Goal: Transaction & Acquisition: Purchase product/service

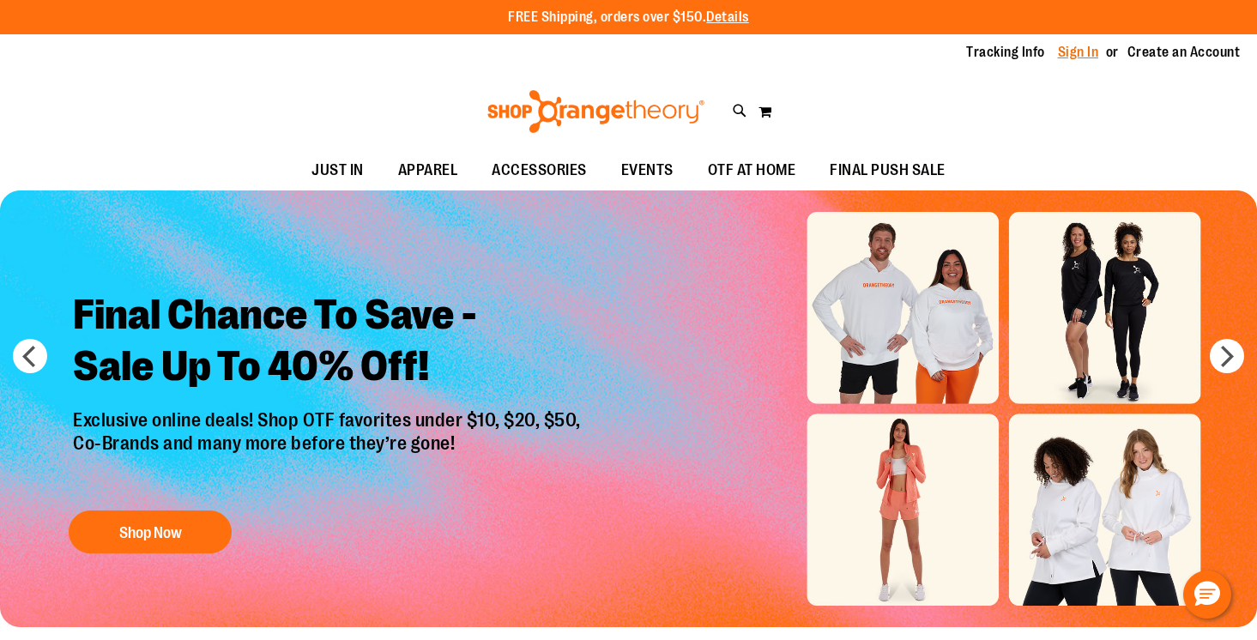
type input "**********"
click at [1058, 49] on link "Sign In" at bounding box center [1078, 52] width 41 height 19
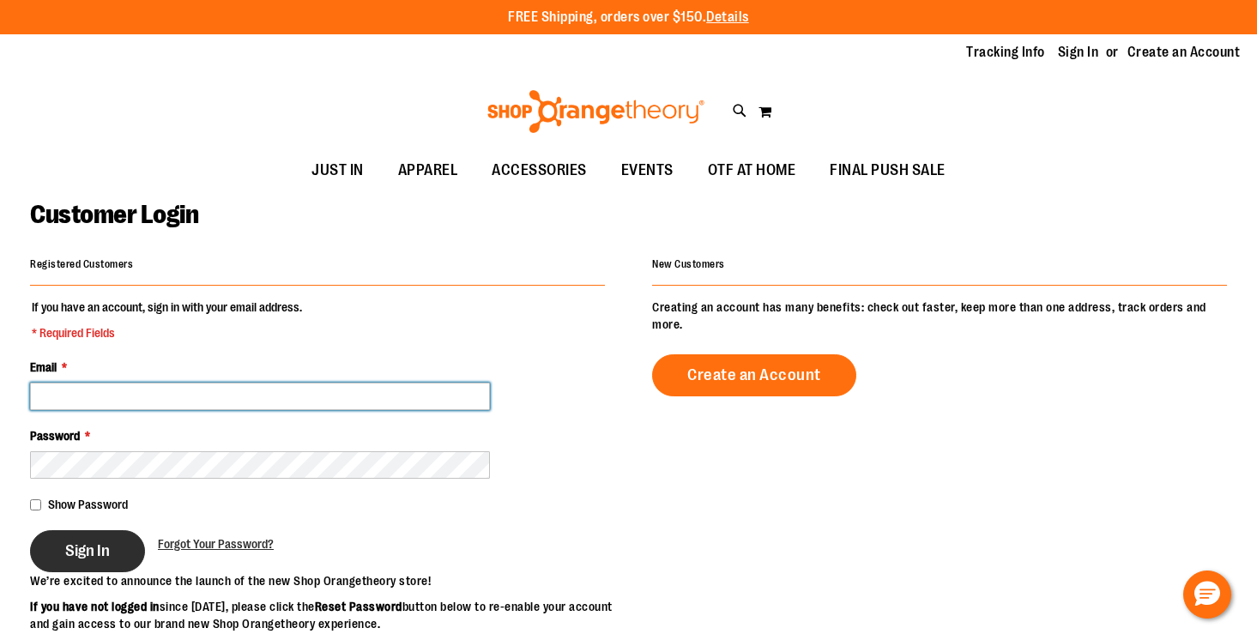
type input "**********"
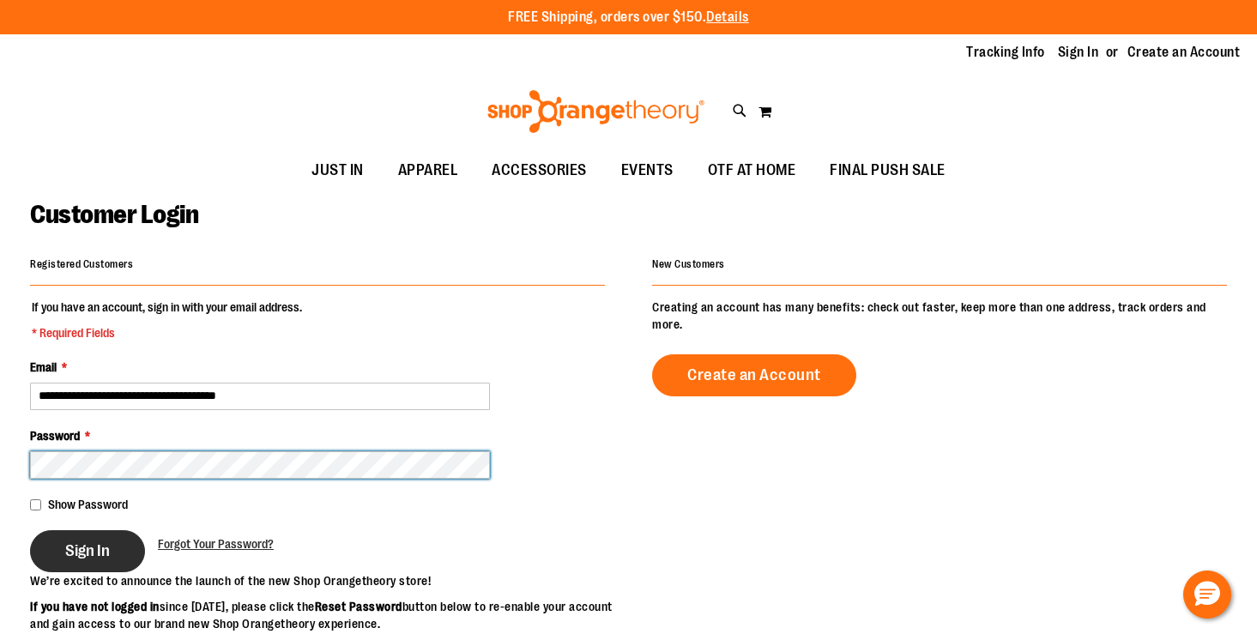
type input "**********"
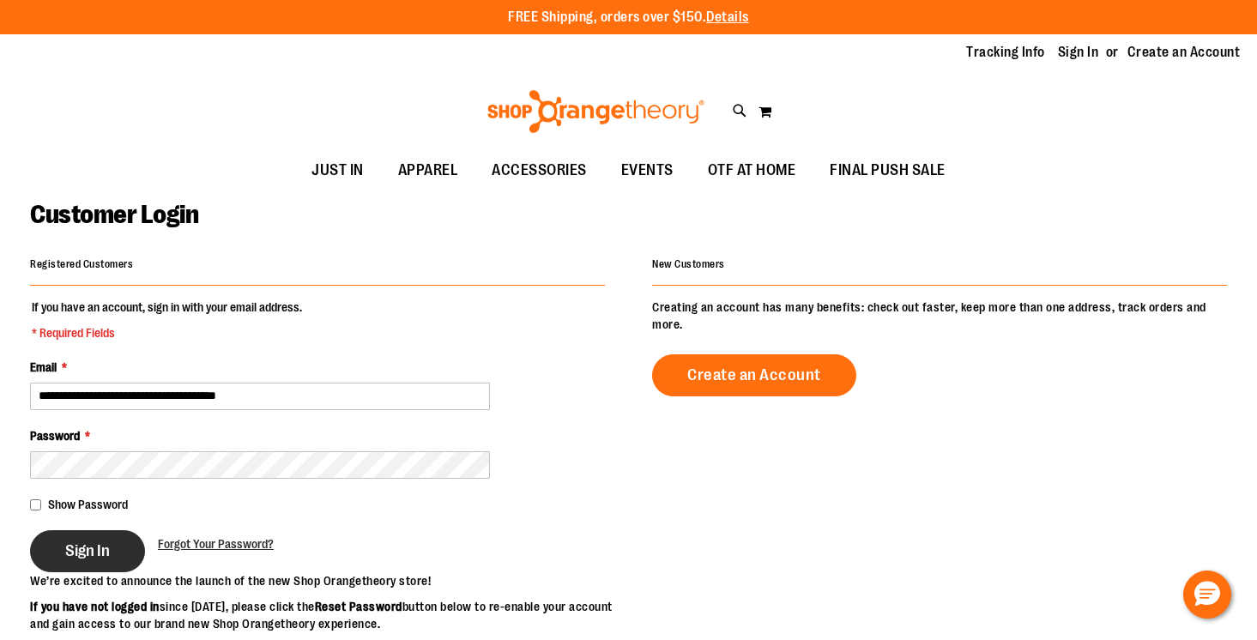
click at [122, 559] on button "Sign In" at bounding box center [87, 551] width 115 height 42
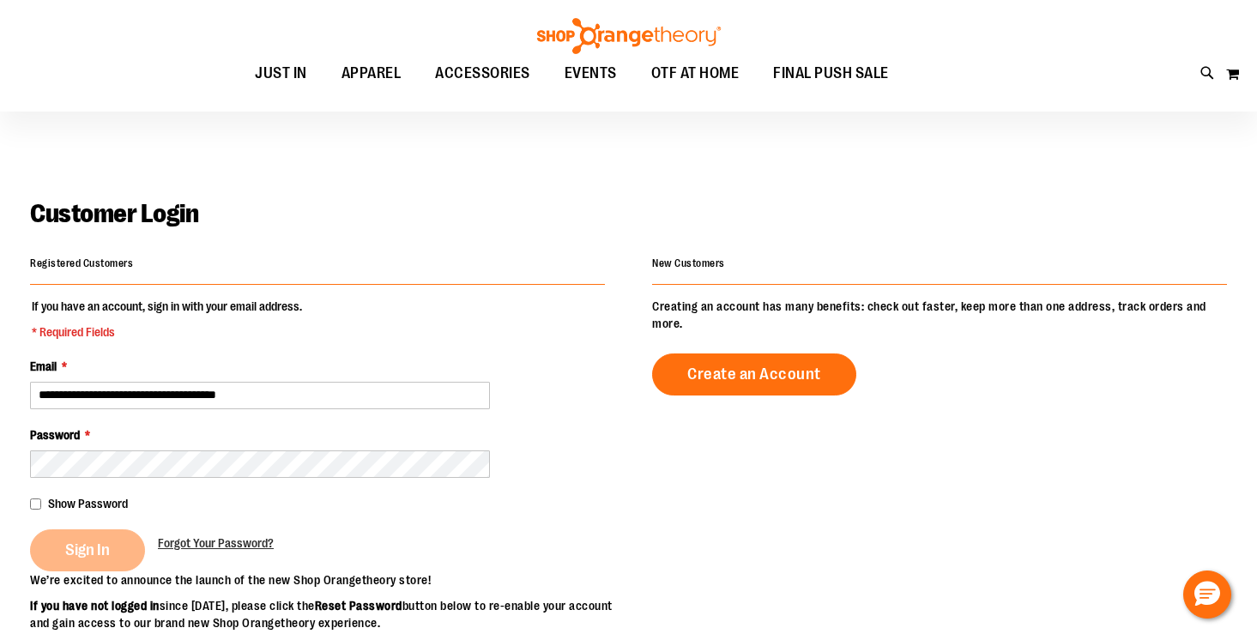
scroll to position [16, 0]
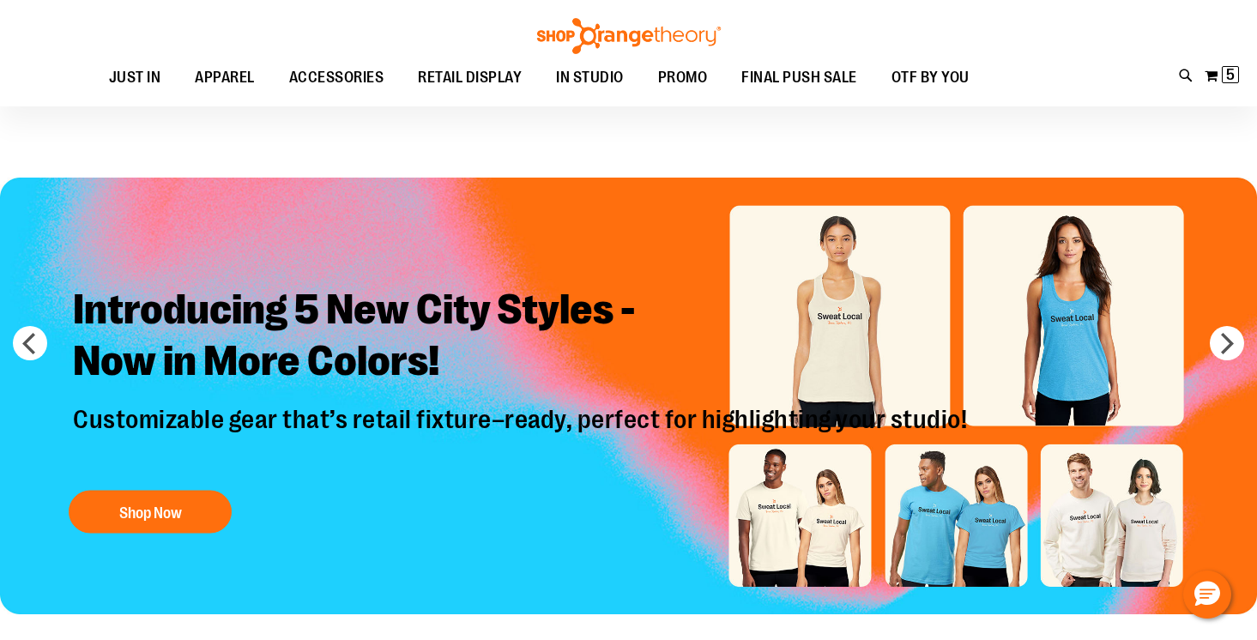
scroll to position [3, 0]
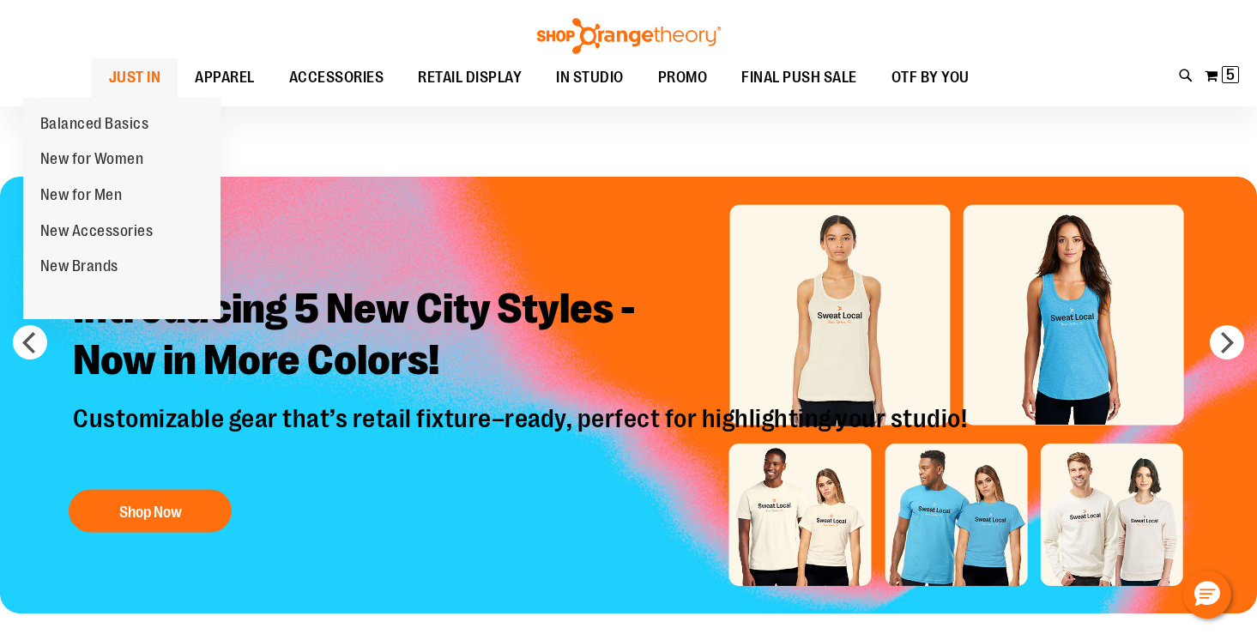
type input "**********"
click at [109, 77] on span "JUST IN" at bounding box center [135, 77] width 52 height 39
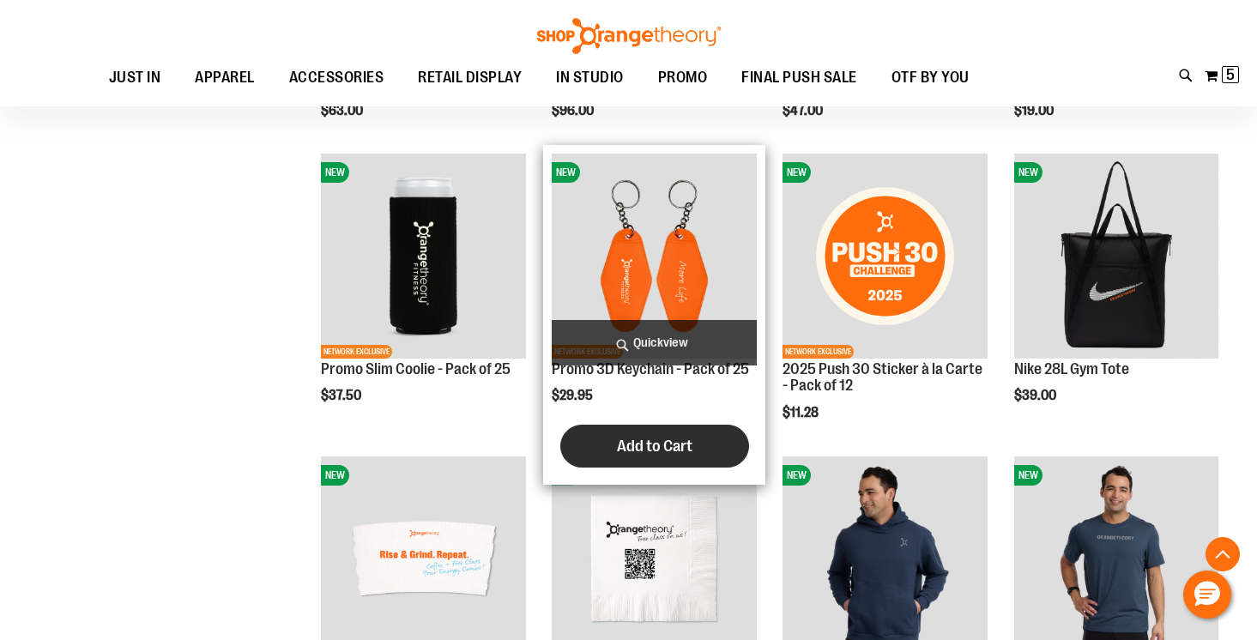
scroll to position [2010, 0]
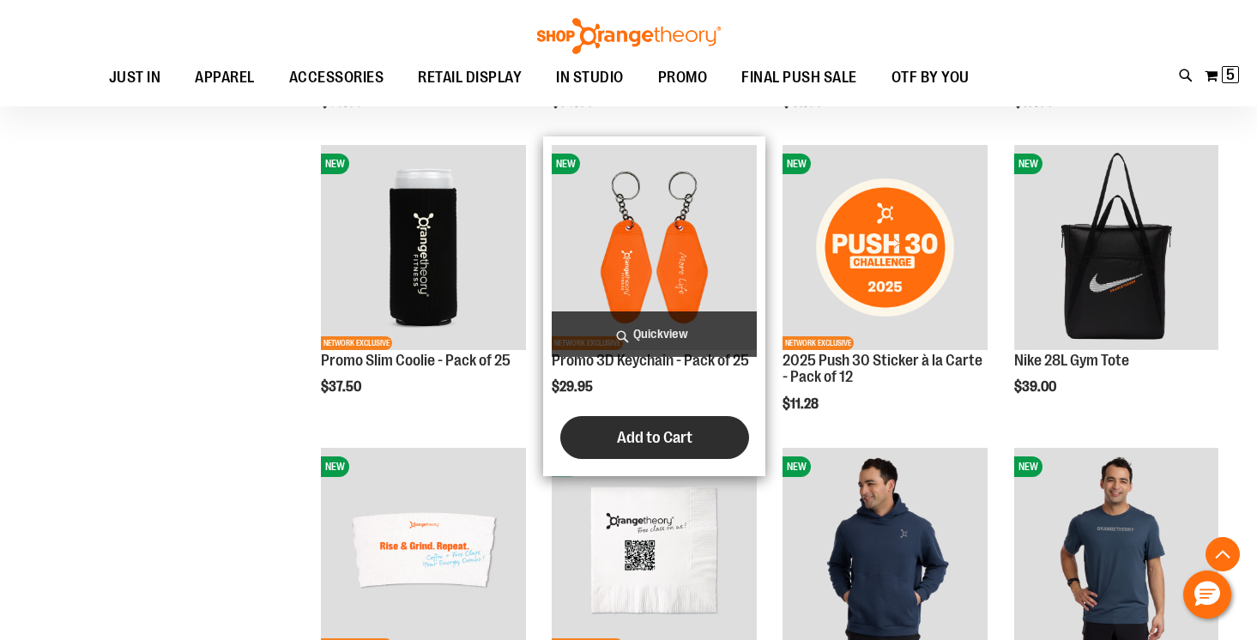
type input "**********"
click at [644, 447] on span "Add to Cart" at bounding box center [655, 437] width 76 height 19
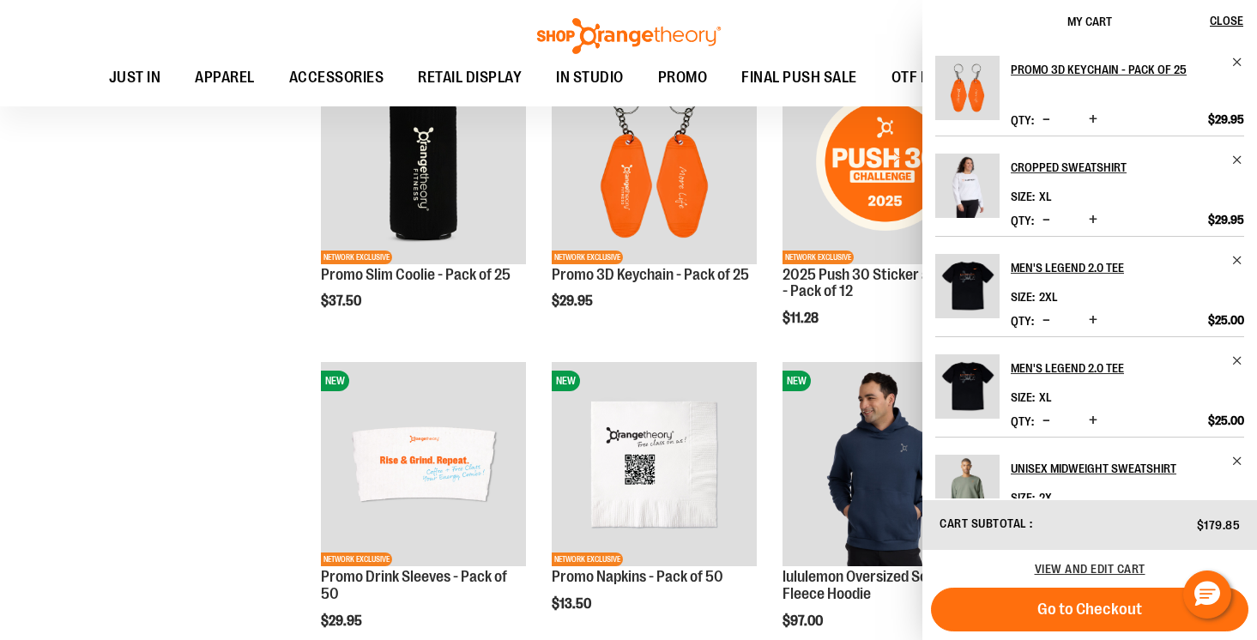
scroll to position [2106, 0]
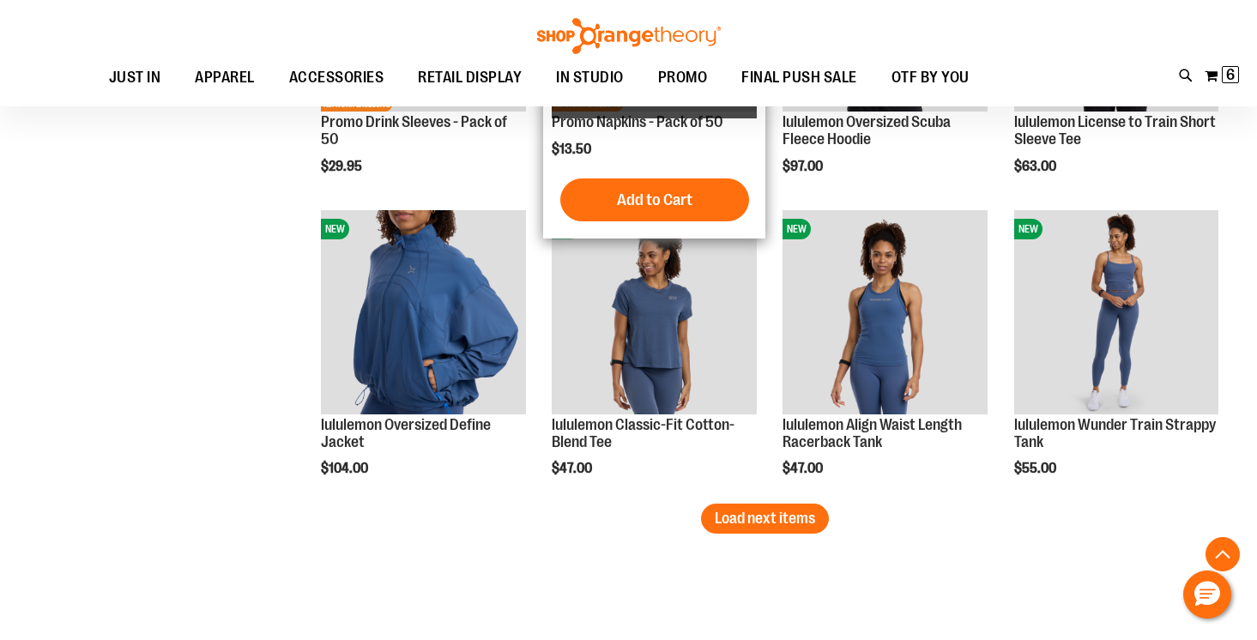
scroll to position [2553, 0]
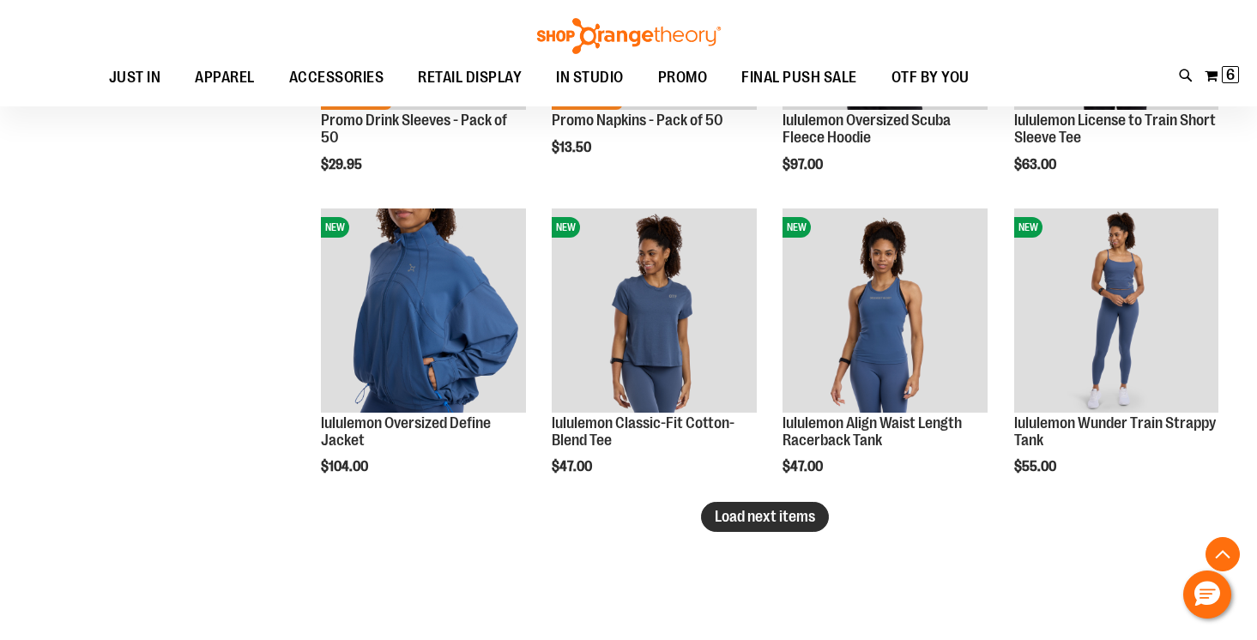
click at [781, 527] on button "Load next items" at bounding box center [765, 517] width 128 height 30
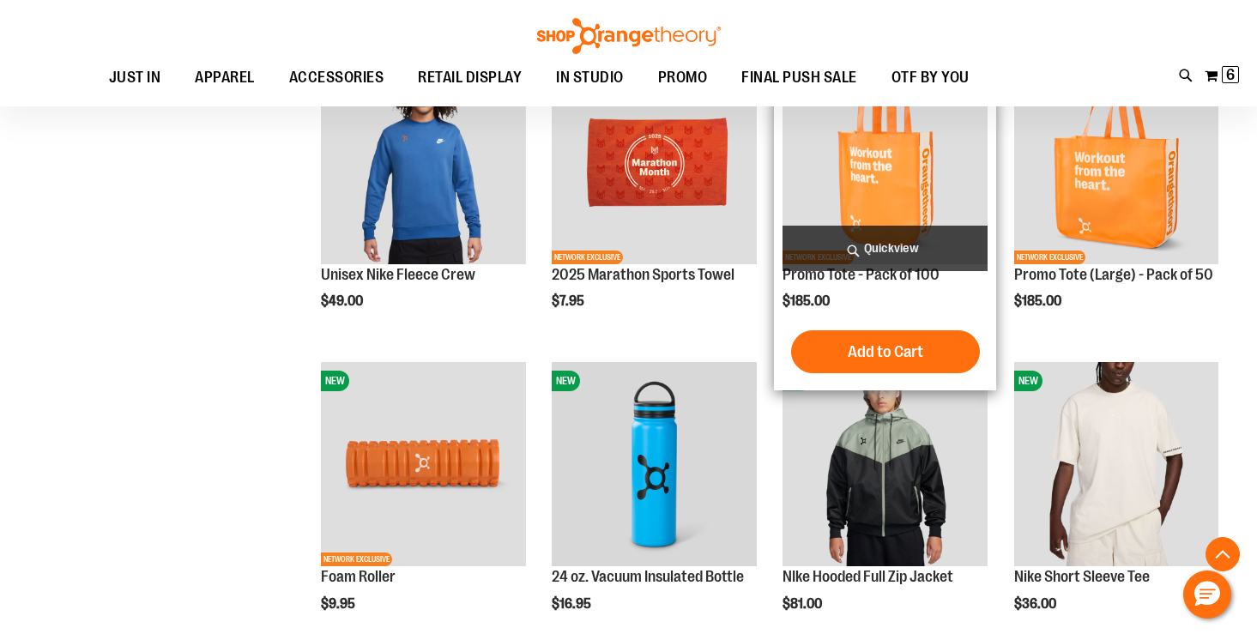
scroll to position [3007, 0]
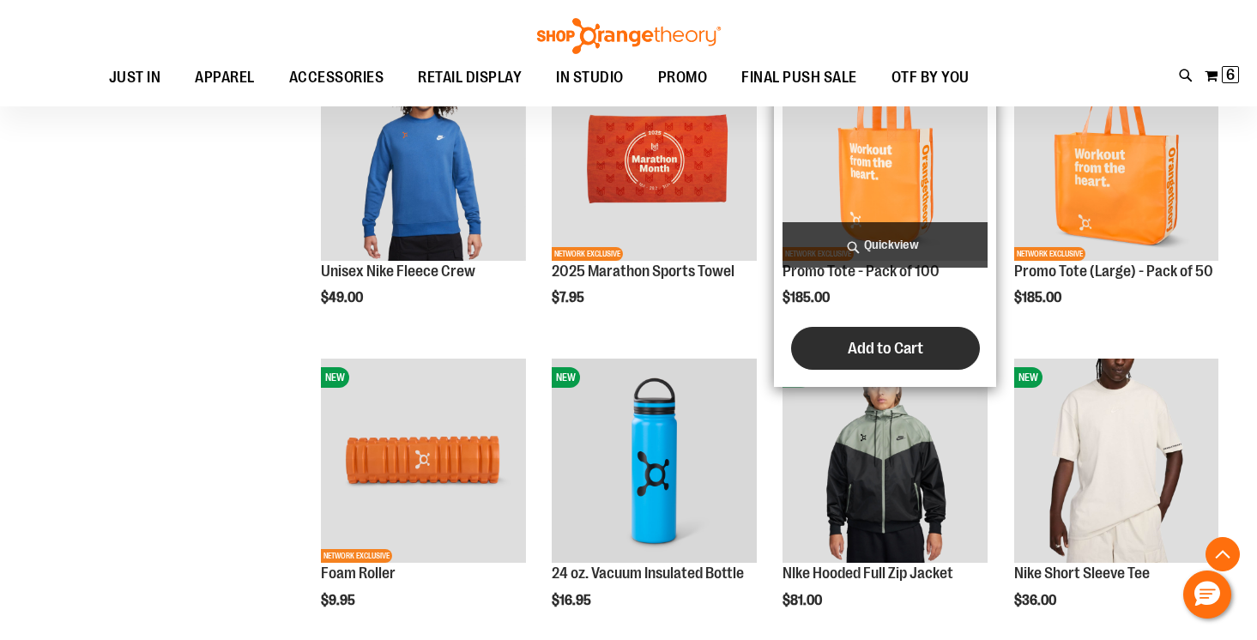
click at [877, 352] on span "Add to Cart" at bounding box center [886, 348] width 76 height 19
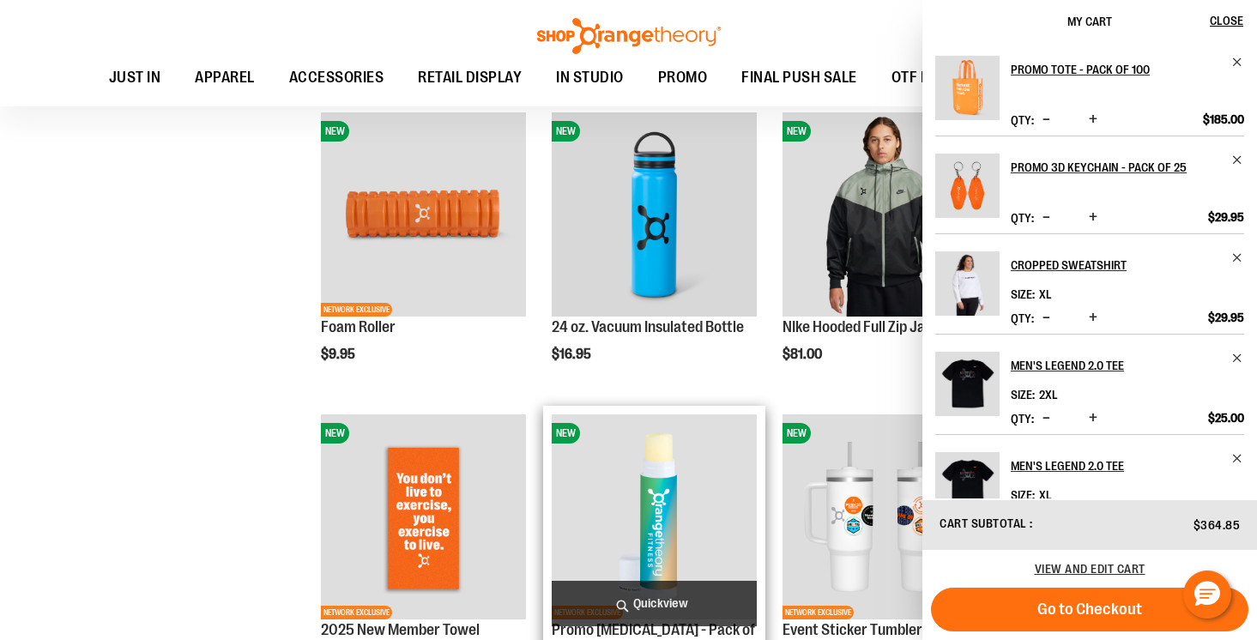
scroll to position [3251, 0]
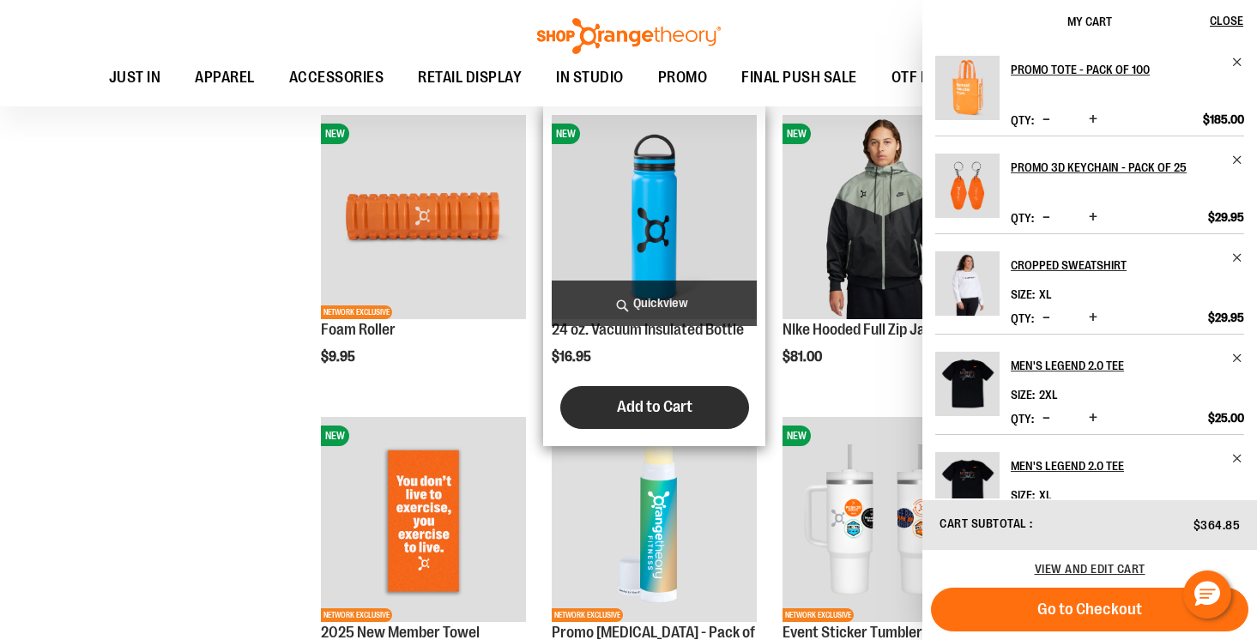
click at [692, 414] on button "Add to Cart" at bounding box center [654, 407] width 189 height 43
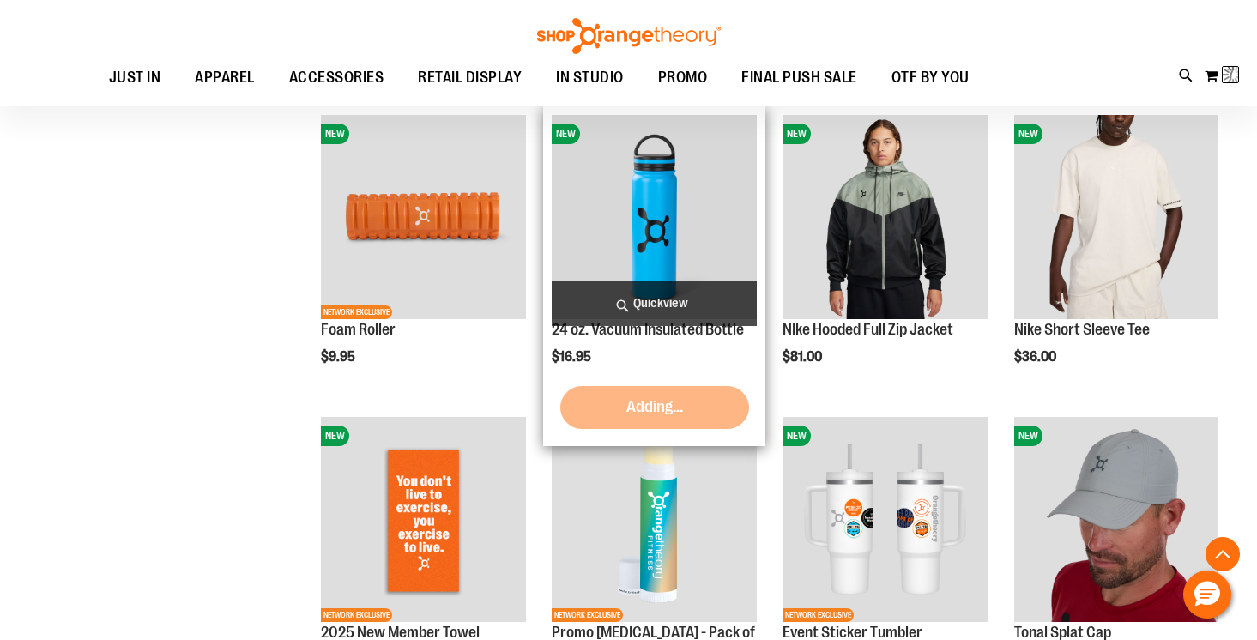
click at [660, 260] on img "product" at bounding box center [654, 217] width 204 height 204
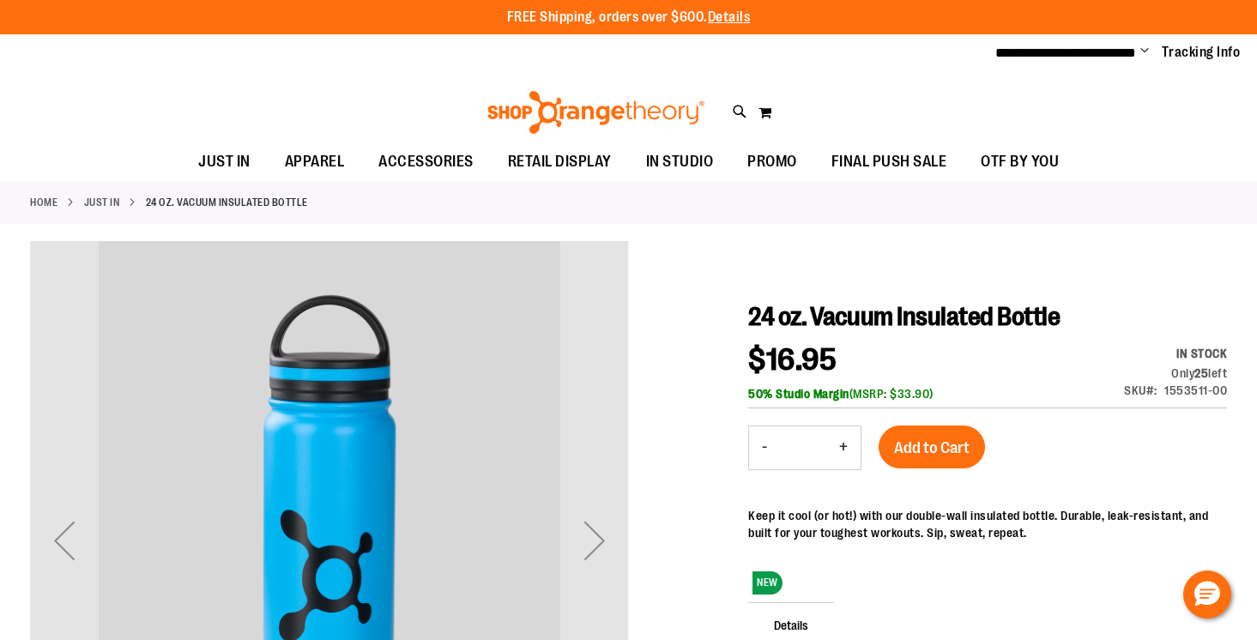
type input "**********"
click at [843, 451] on button "+" at bounding box center [843, 447] width 34 height 43
type input "*"
click at [910, 444] on span "Add to Cart" at bounding box center [932, 447] width 76 height 19
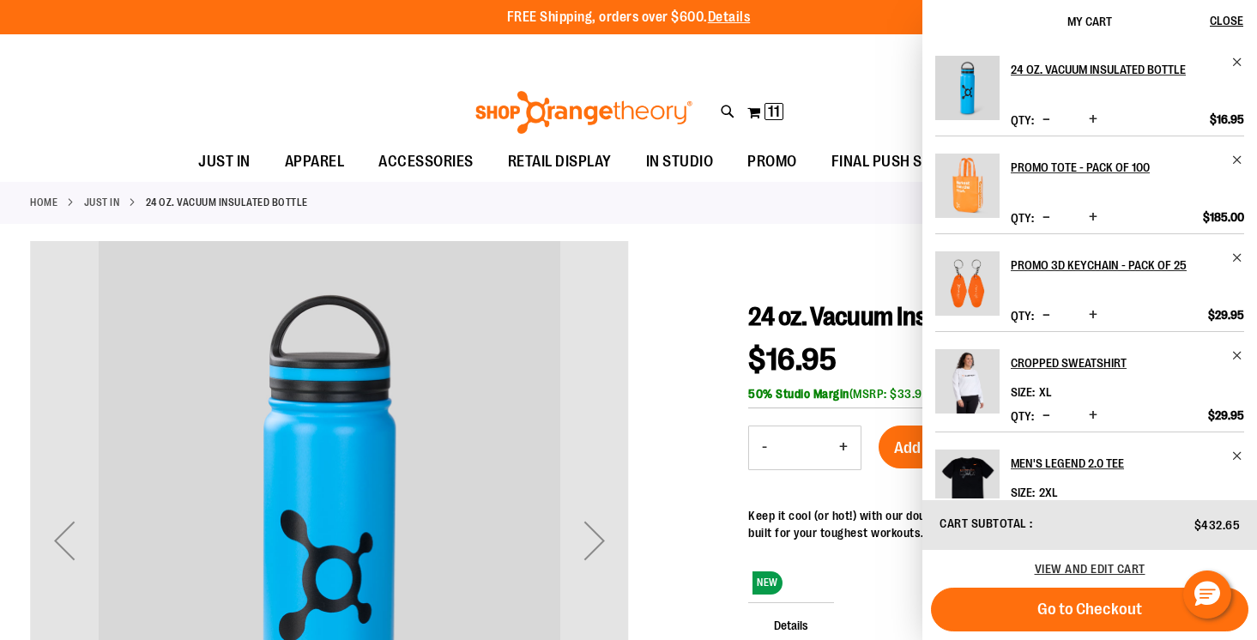
click at [1097, 323] on span "Increase product quantity" at bounding box center [1093, 314] width 9 height 17
click at [770, 323] on span "24 oz. Vacuum Insulated Bottle" at bounding box center [903, 316] width 311 height 29
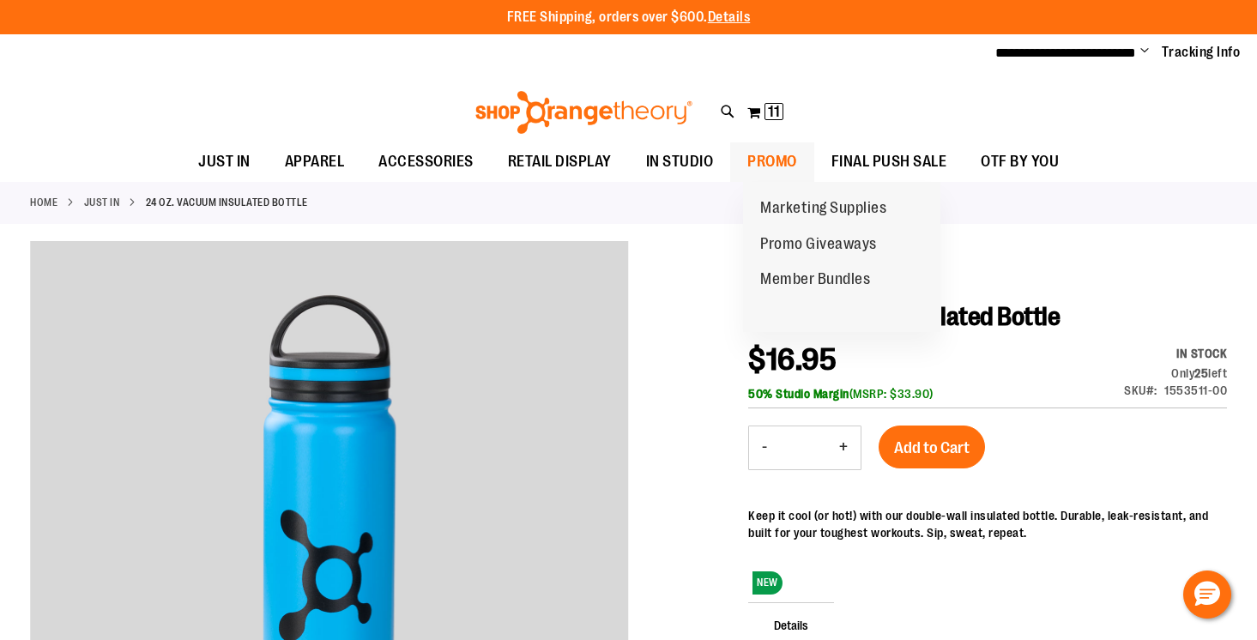
click at [789, 168] on span "PROMO" at bounding box center [772, 161] width 50 height 39
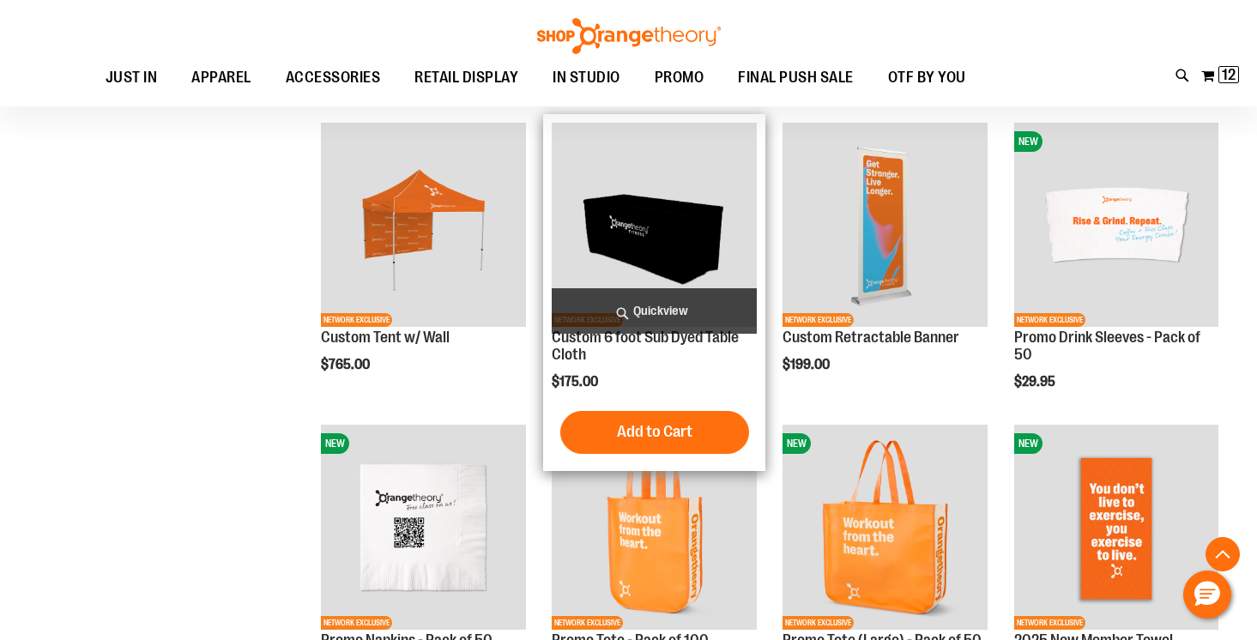
scroll to position [621, 0]
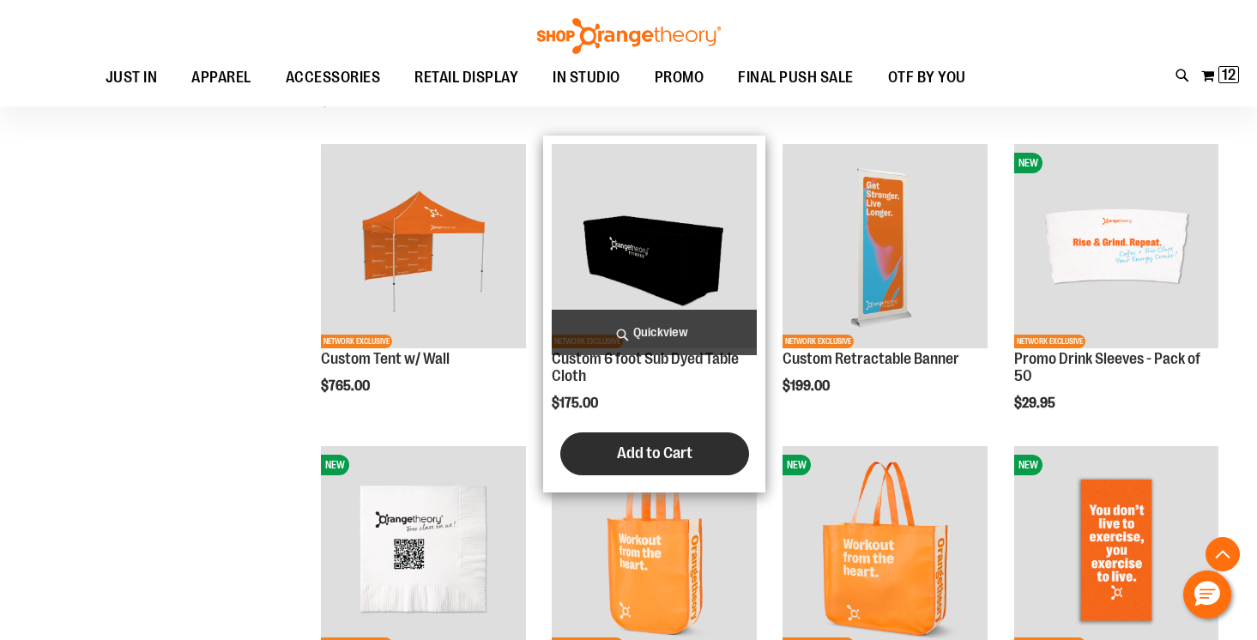
type input "**********"
click at [670, 449] on span "Add to Cart" at bounding box center [655, 453] width 76 height 19
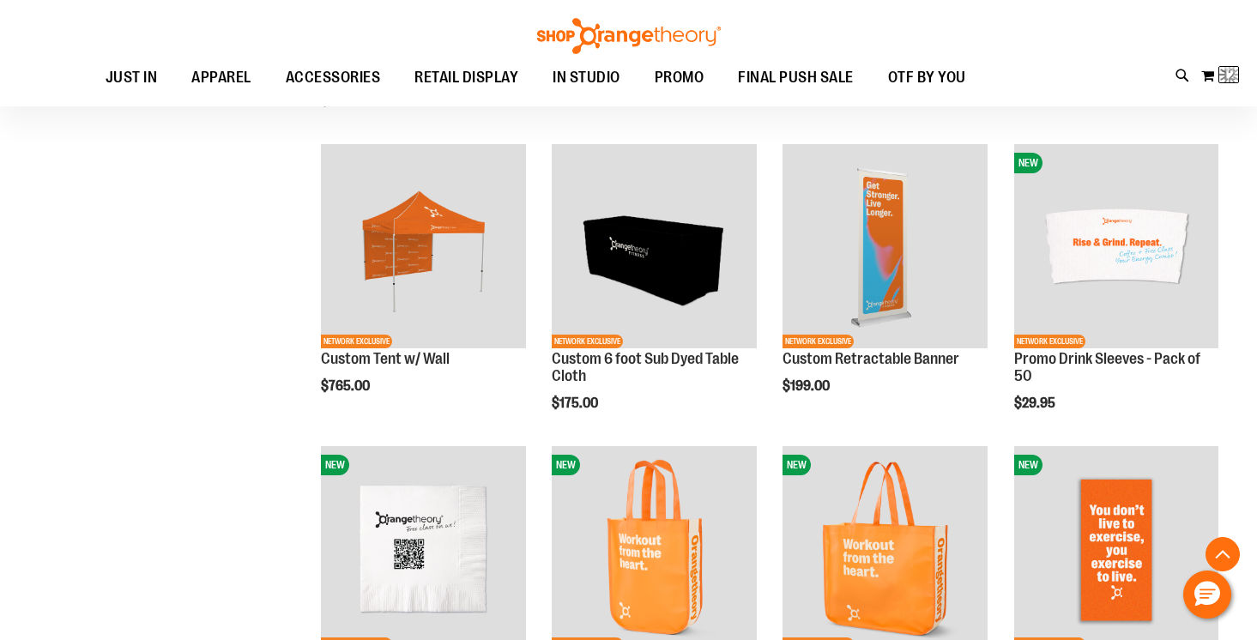
click at [221, 431] on div "**********" at bounding box center [628, 453] width 1197 height 1989
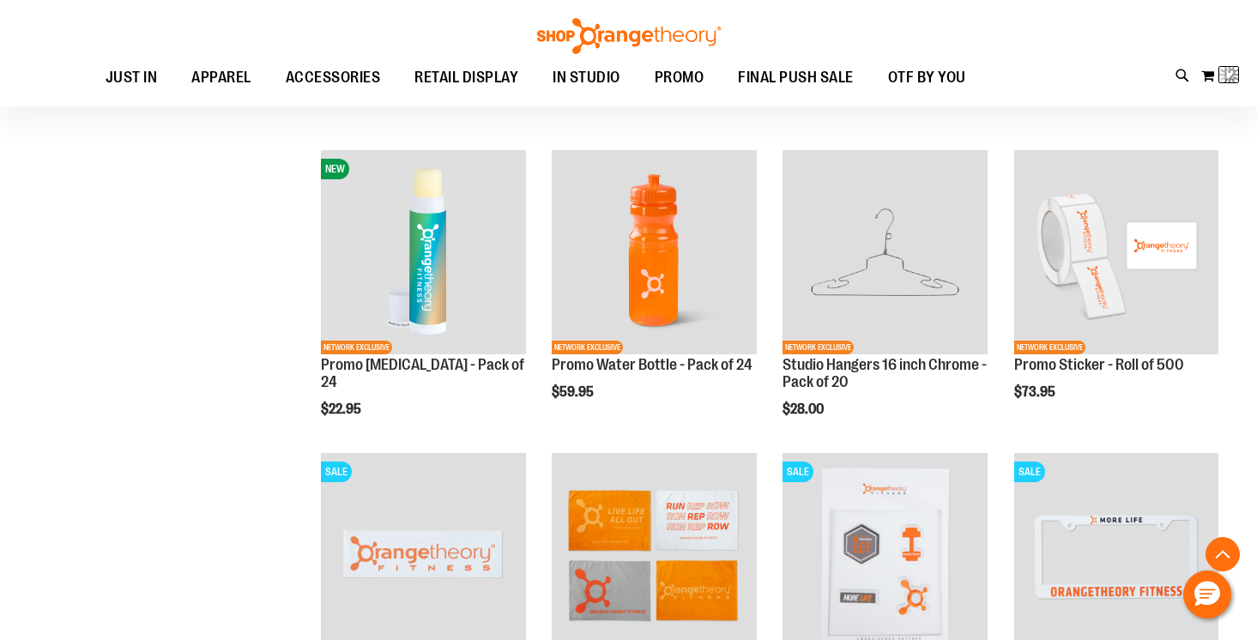
scroll to position [1222, 0]
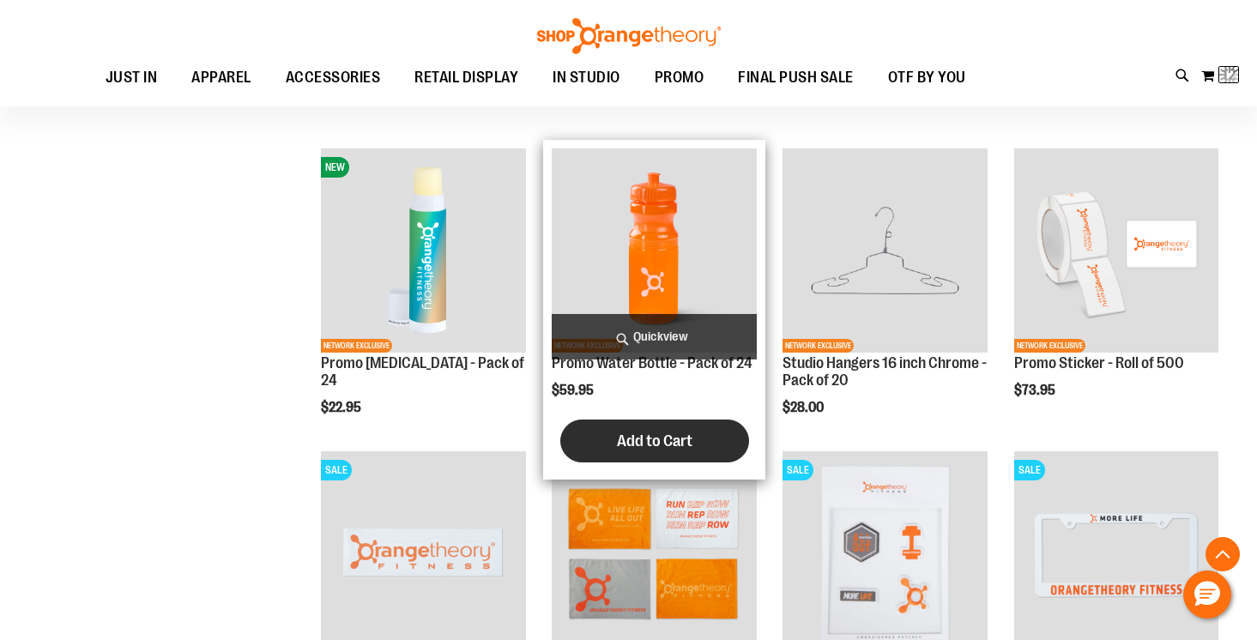
click at [638, 450] on span "Add to Cart" at bounding box center [655, 441] width 76 height 19
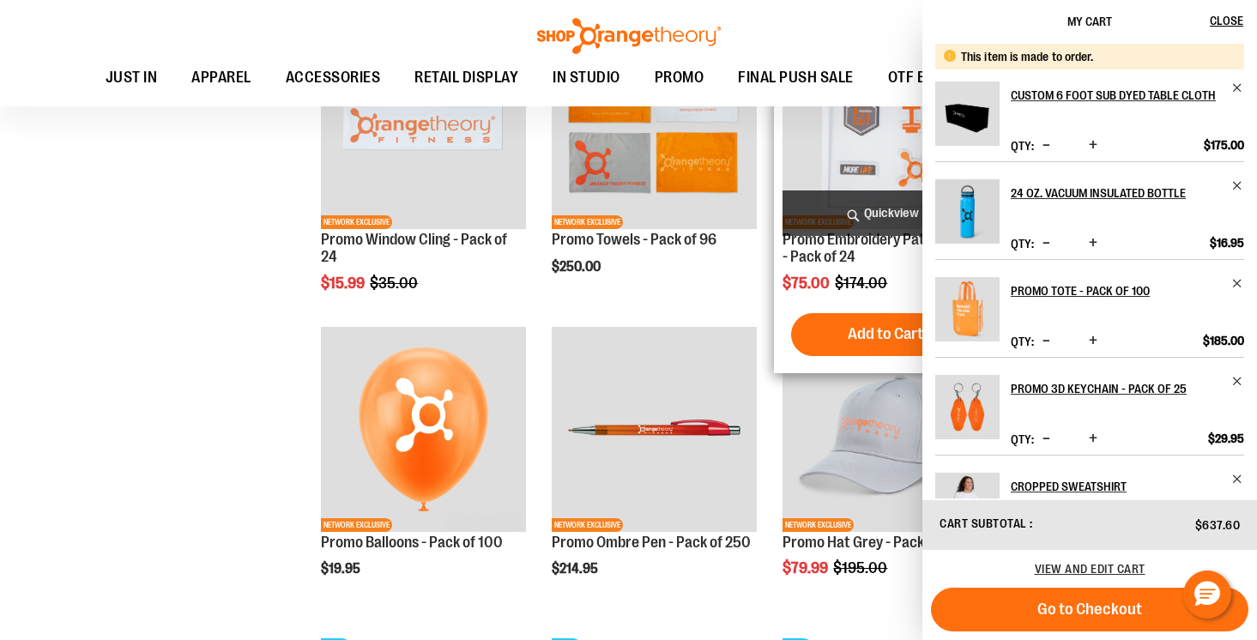
scroll to position [1650, 0]
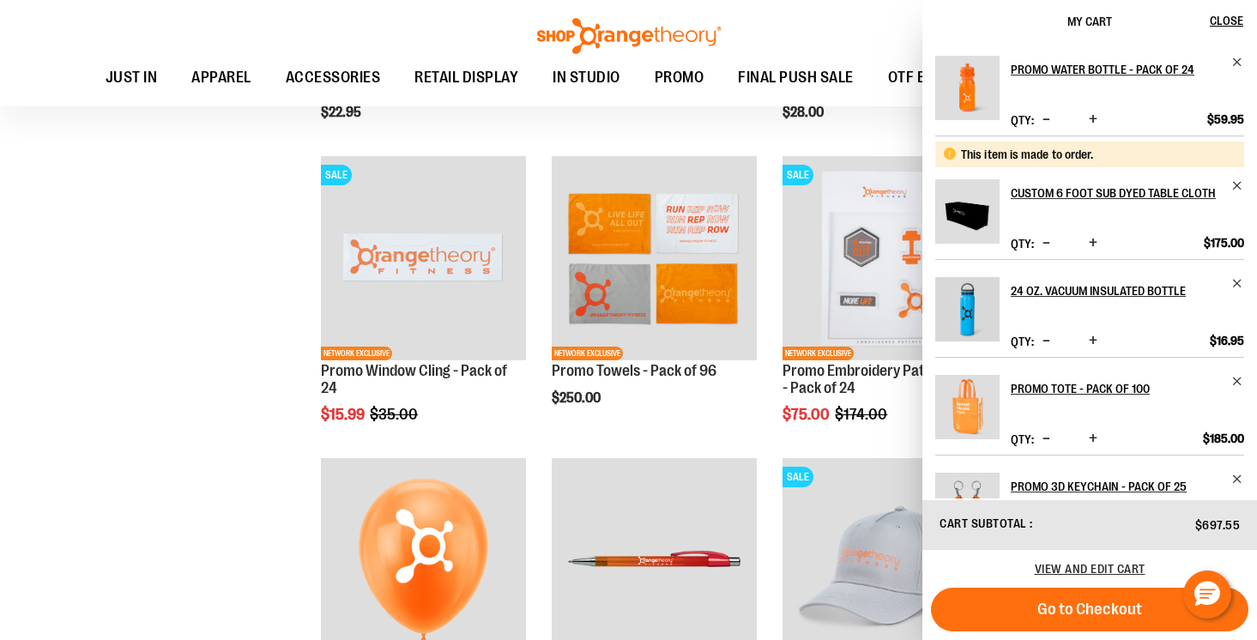
scroll to position [1511, 0]
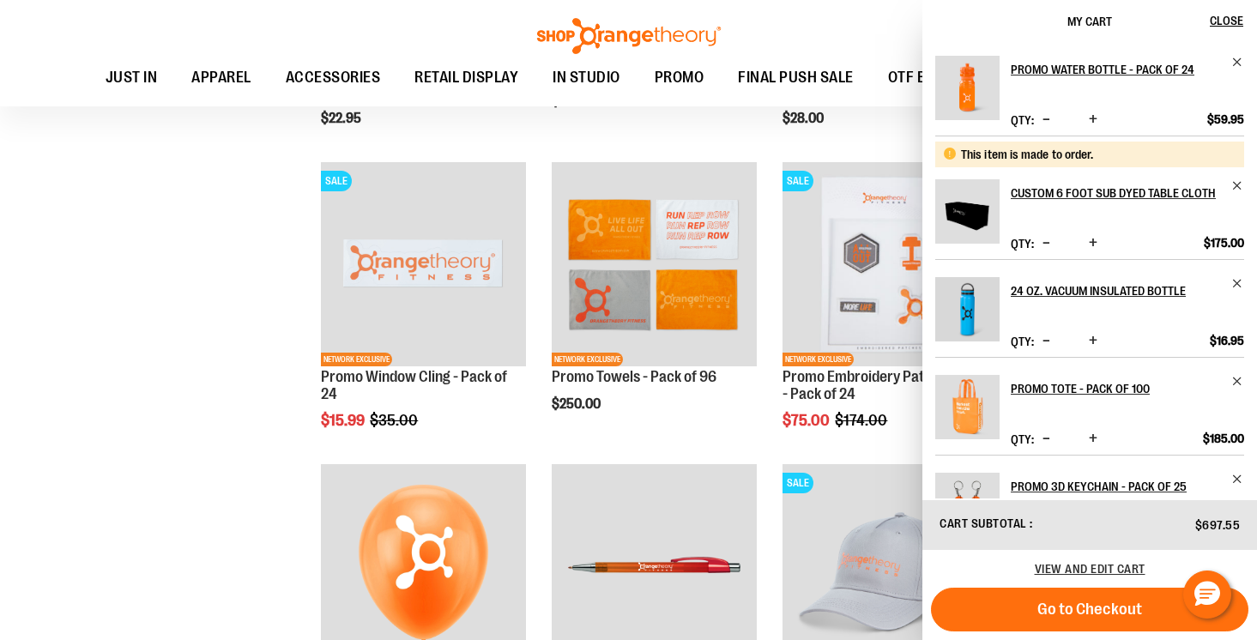
click at [198, 278] on div "**********" at bounding box center [628, 18] width 1197 height 2897
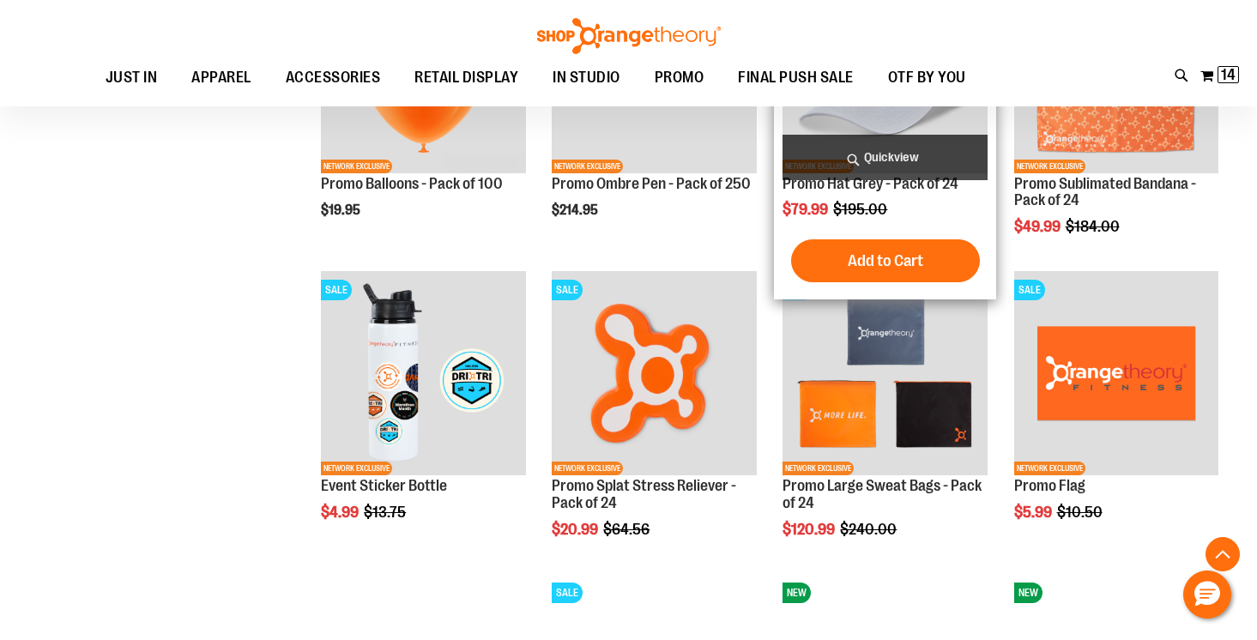
scroll to position [2014, 0]
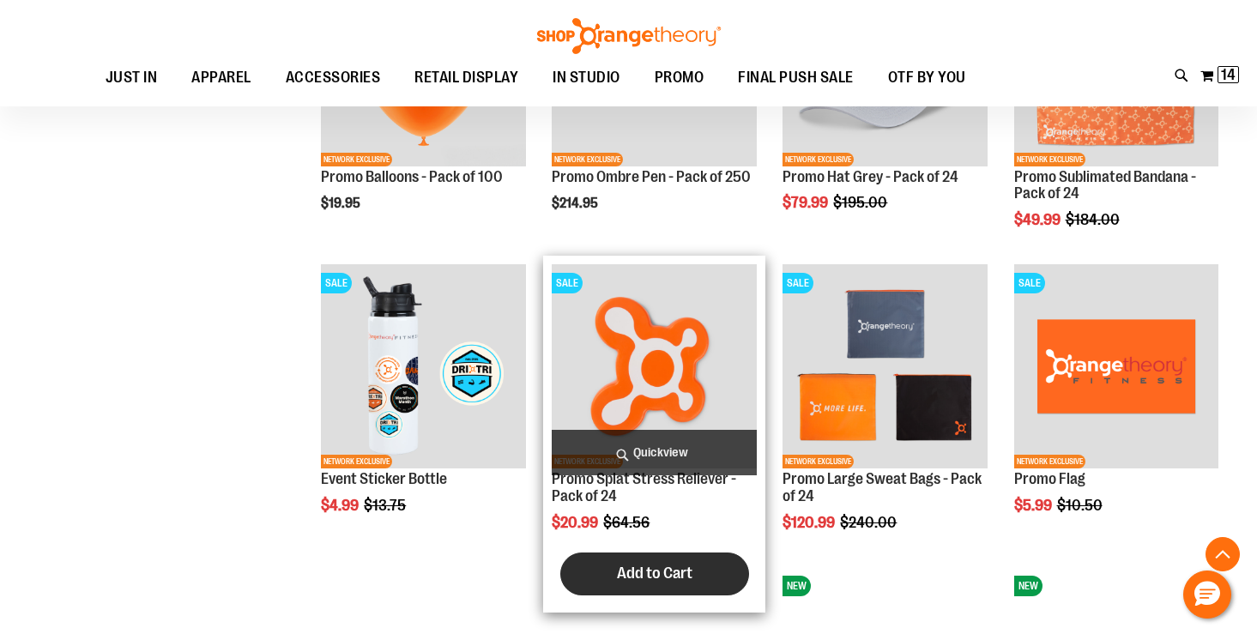
click at [690, 560] on button "Add to Cart" at bounding box center [654, 574] width 189 height 43
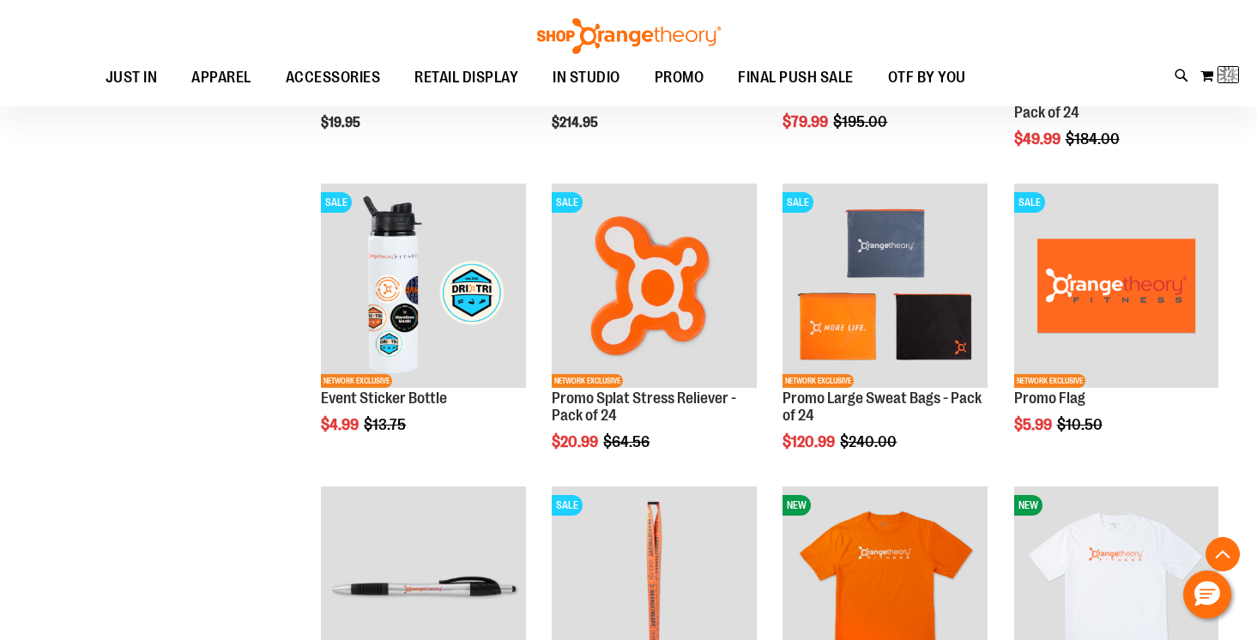
scroll to position [2094, 0]
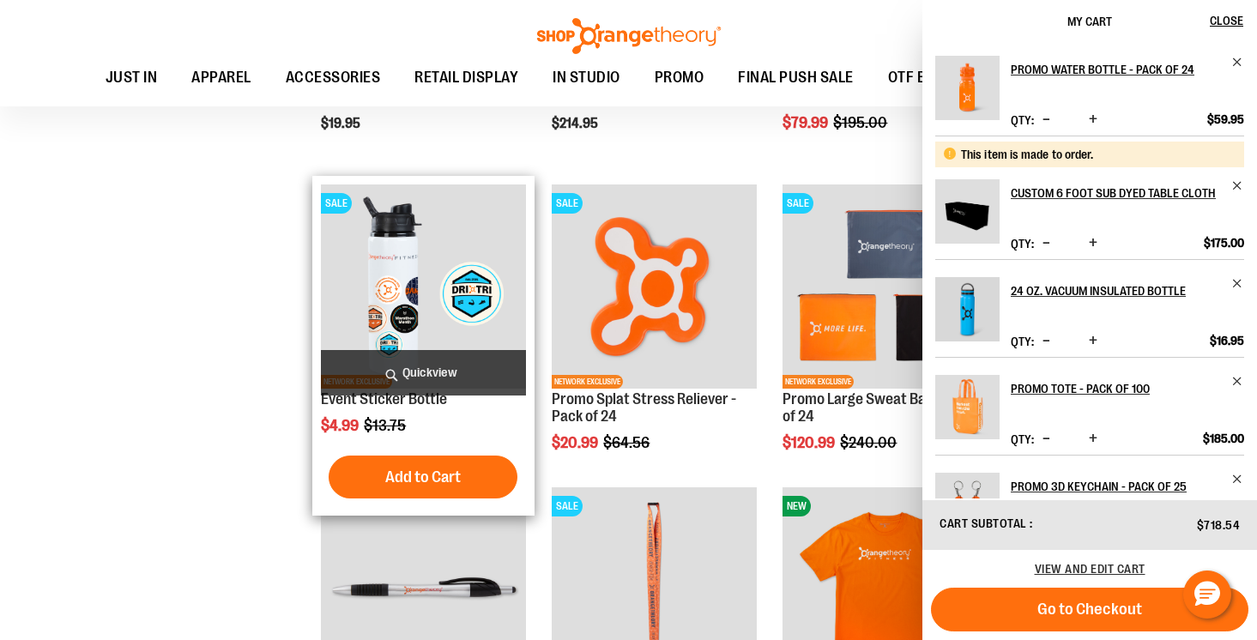
click at [426, 305] on img "product" at bounding box center [423, 286] width 204 height 204
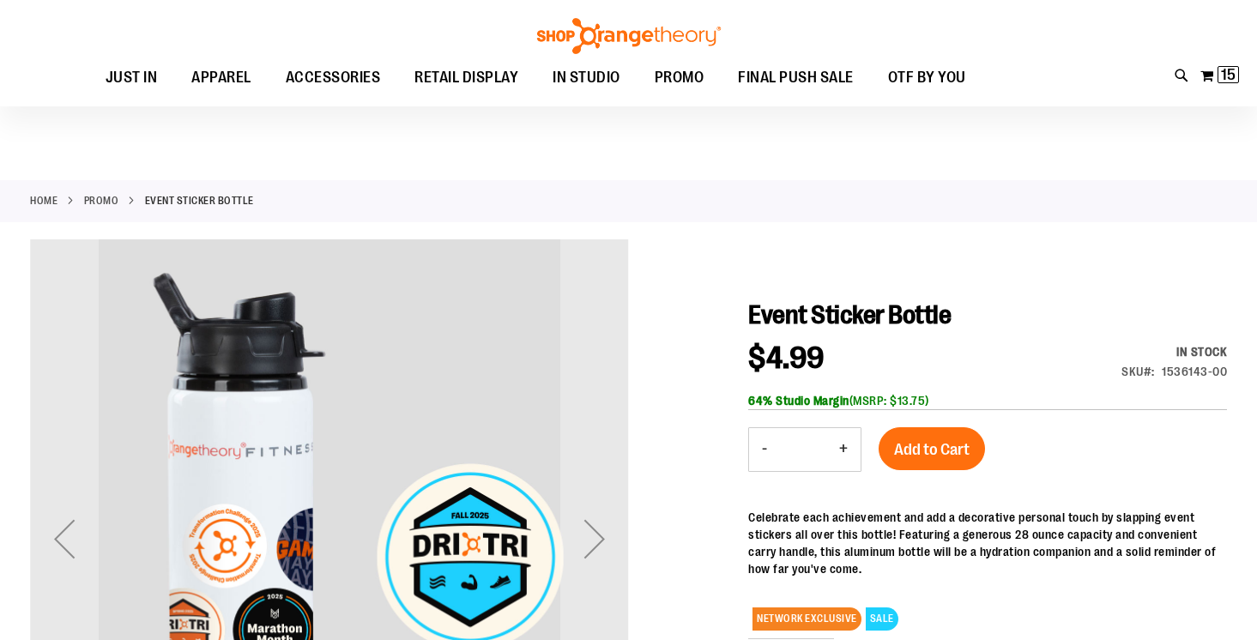
scroll to position [25, 0]
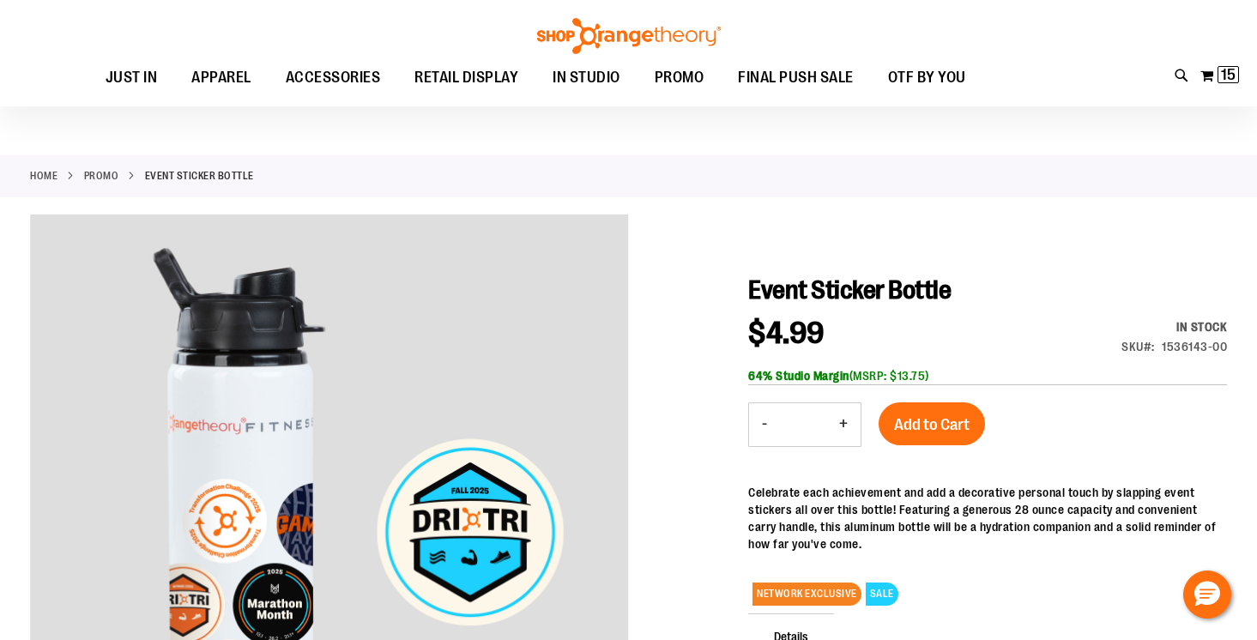
type input "**********"
click at [848, 421] on button "+" at bounding box center [843, 424] width 34 height 43
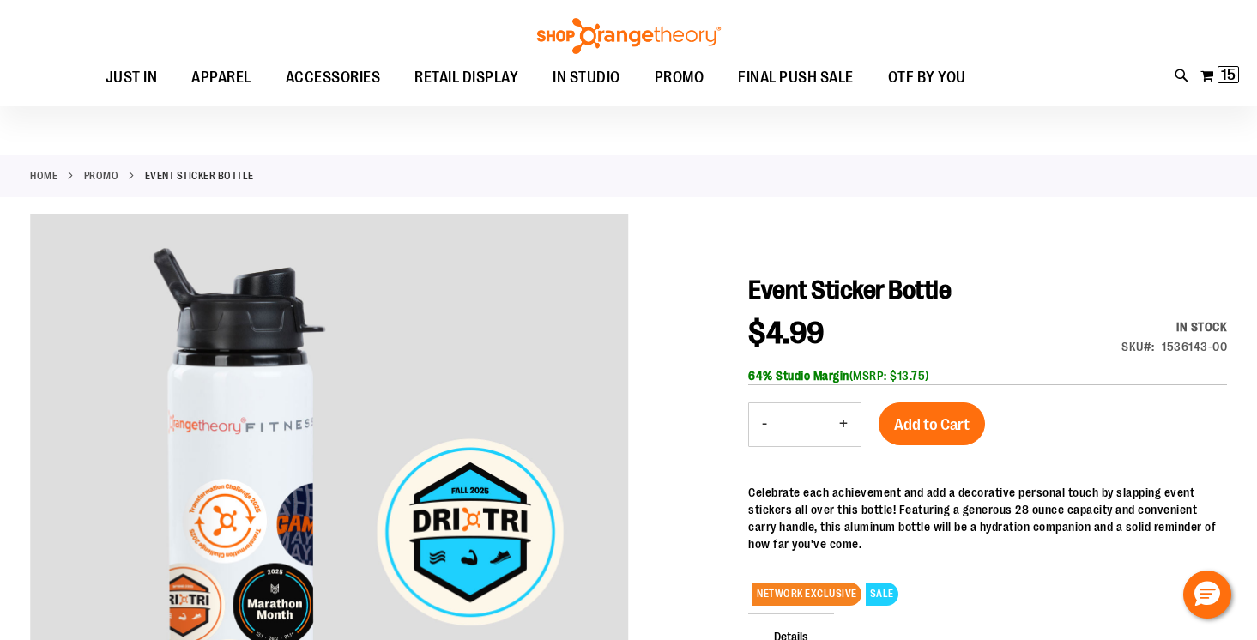
click at [848, 421] on button "+" at bounding box center [843, 424] width 34 height 43
type input "*"
click at [913, 432] on span "Add to Cart" at bounding box center [932, 424] width 76 height 19
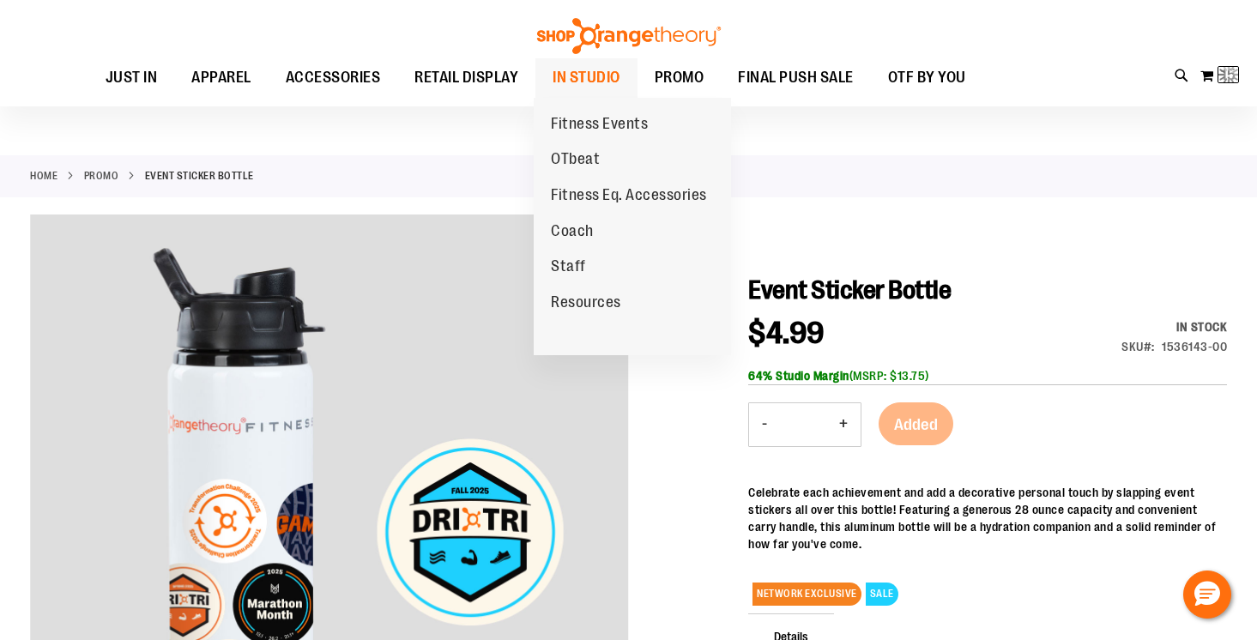
click at [601, 71] on span "IN STUDIO" at bounding box center [587, 77] width 68 height 39
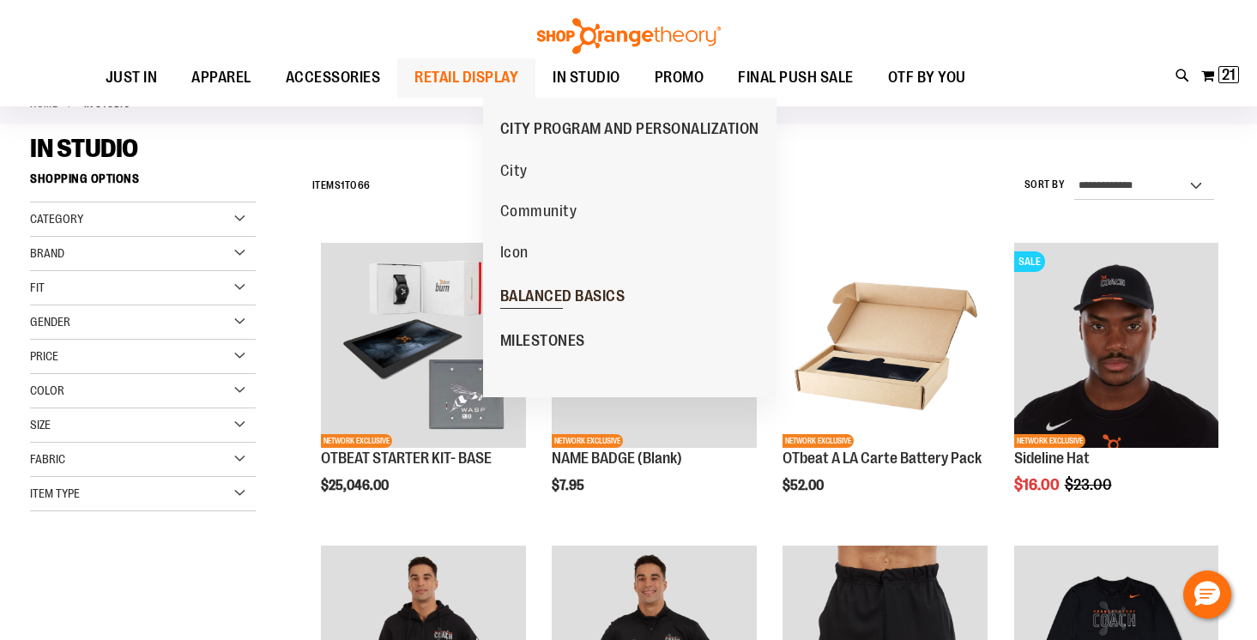
scroll to position [98, 0]
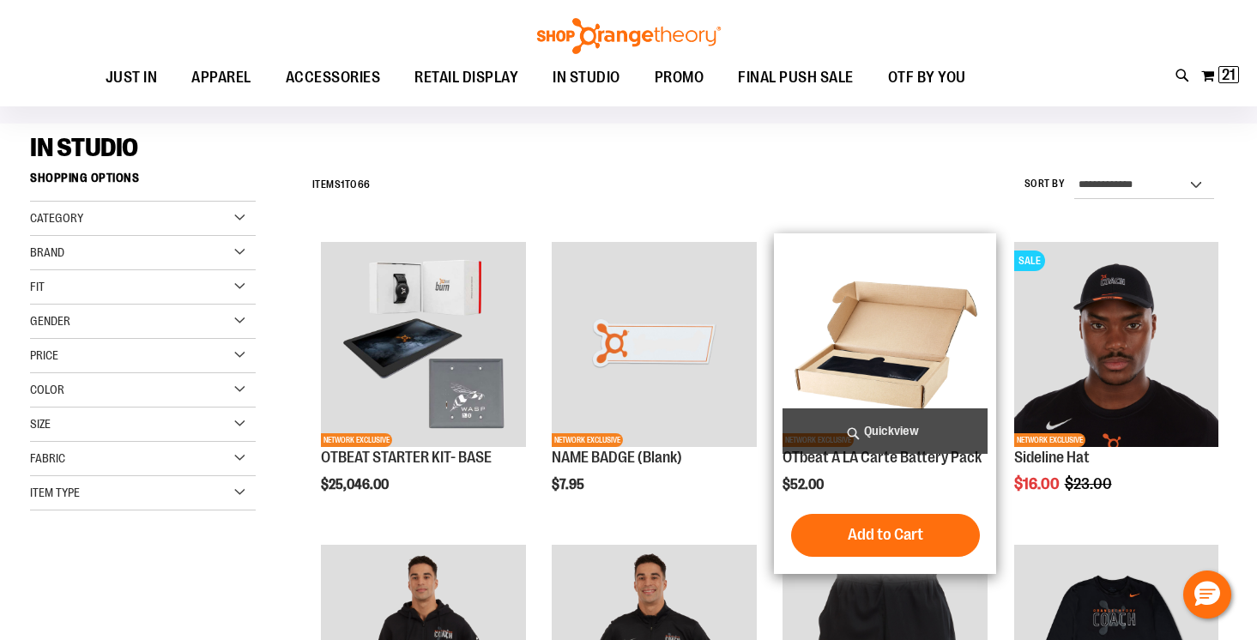
type input "**********"
click at [883, 368] on img "product" at bounding box center [885, 344] width 204 height 204
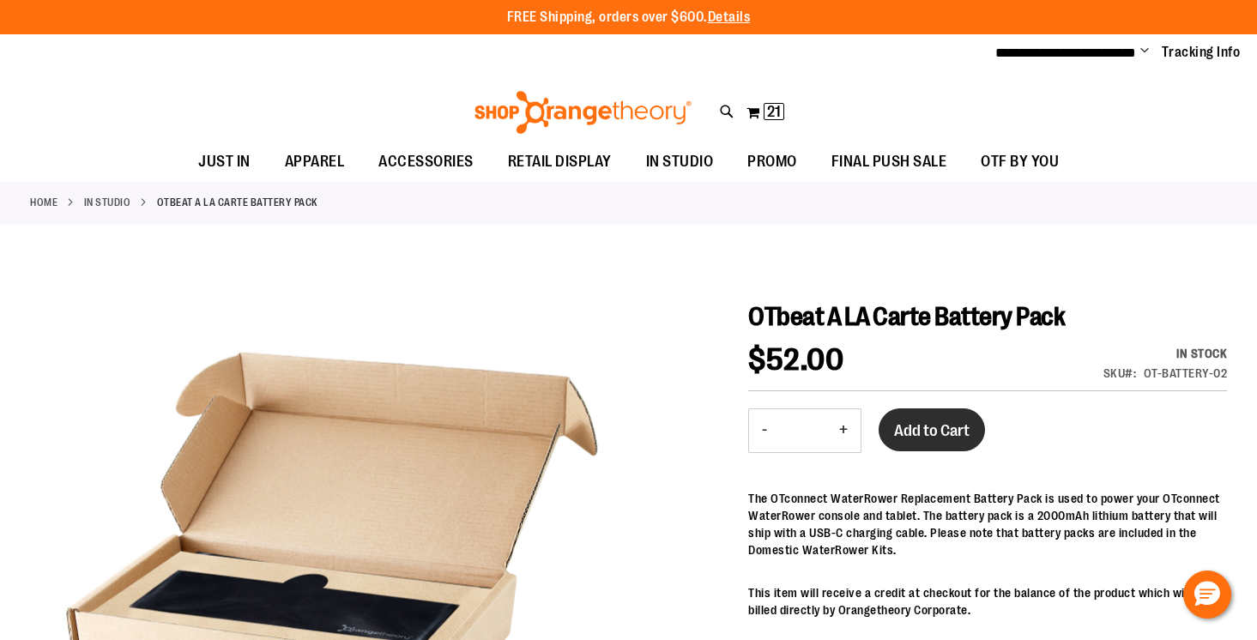
type input "**********"
click at [888, 419] on button "Add to Cart" at bounding box center [932, 429] width 106 height 43
click at [849, 423] on button "+" at bounding box center [843, 430] width 34 height 43
type input "*"
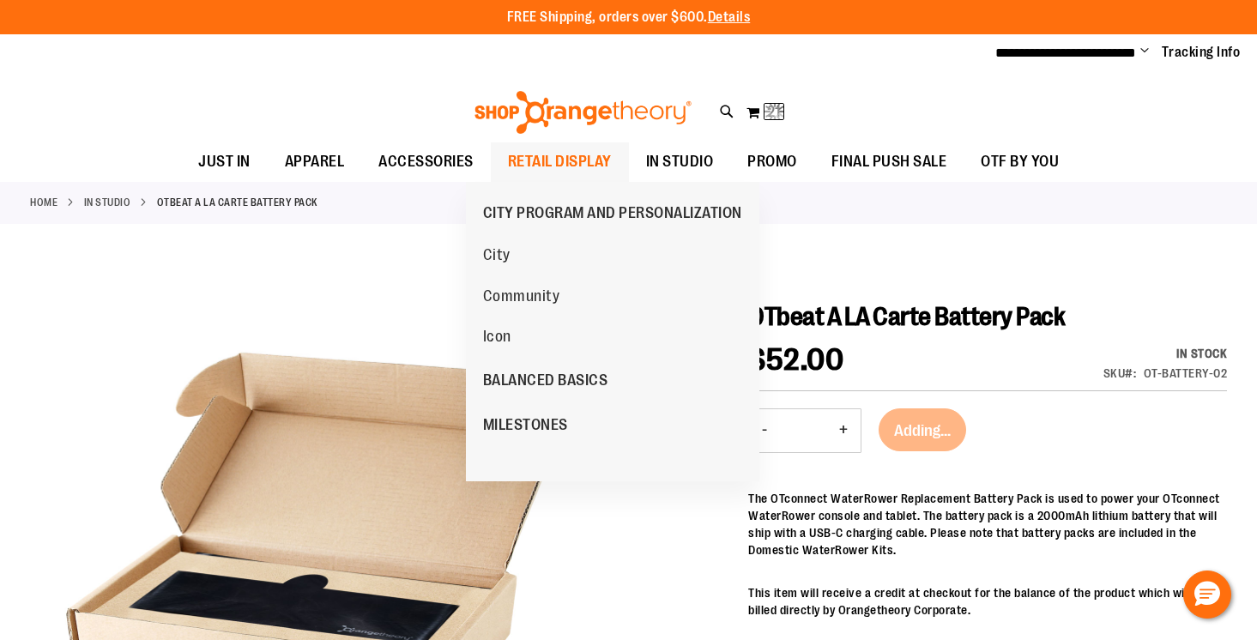
click at [570, 160] on span "RETAIL DISPLAY" at bounding box center [560, 161] width 104 height 39
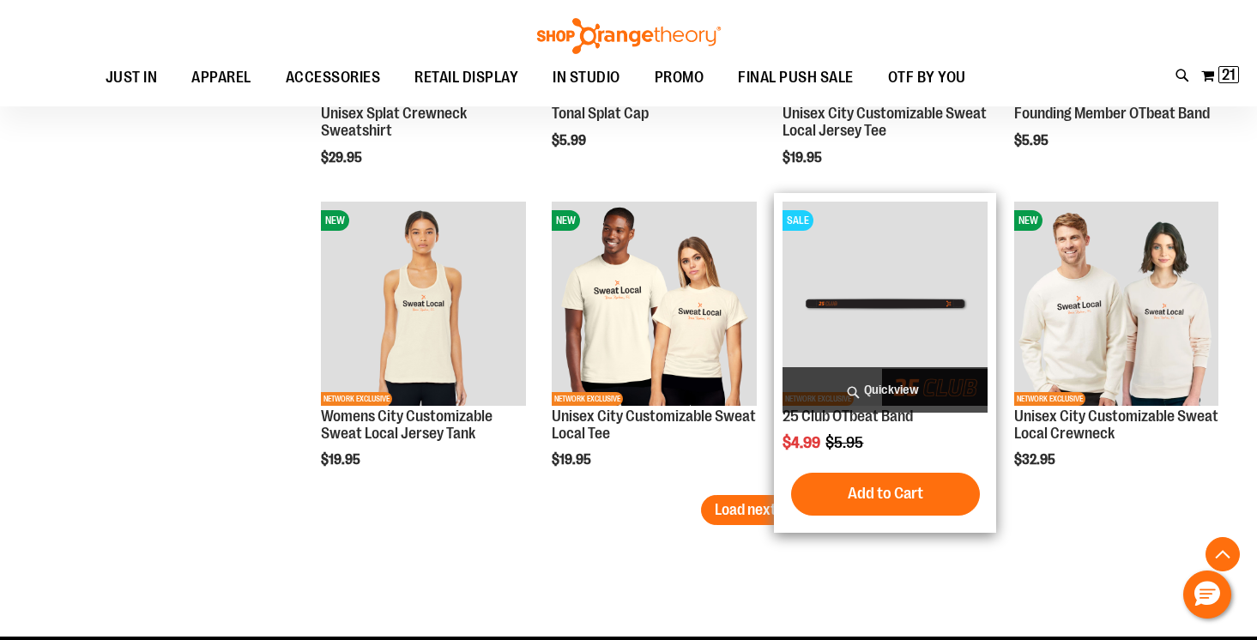
scroll to position [2577, 0]
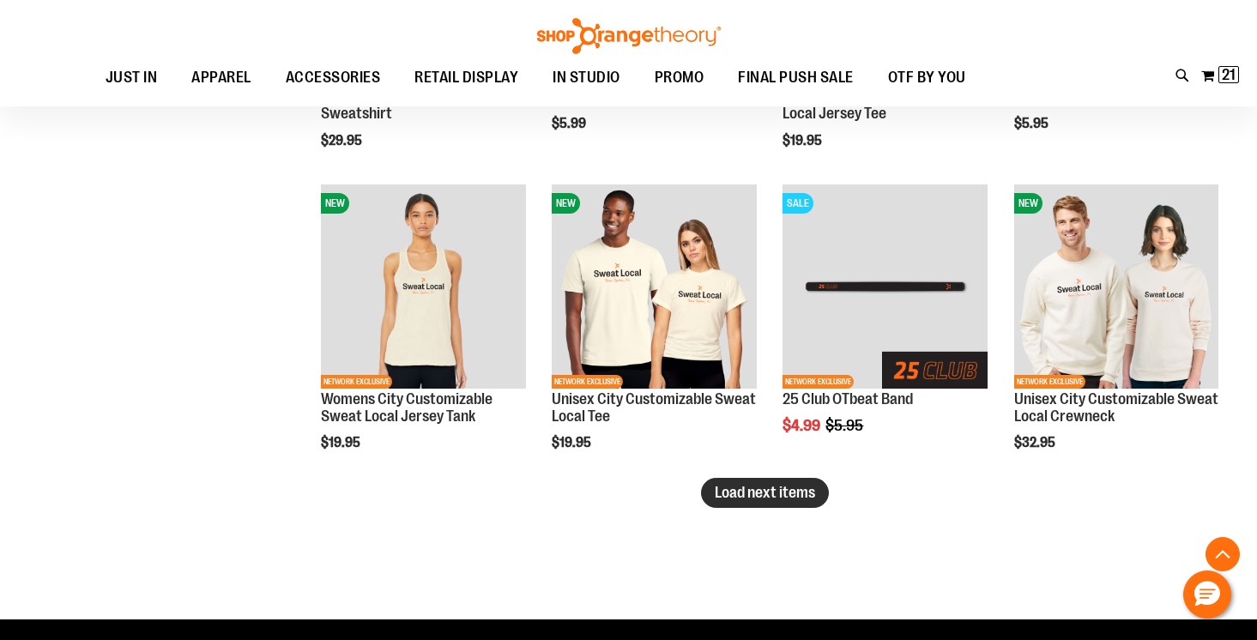
type input "**********"
click at [752, 492] on span "Load next items" at bounding box center [765, 492] width 100 height 17
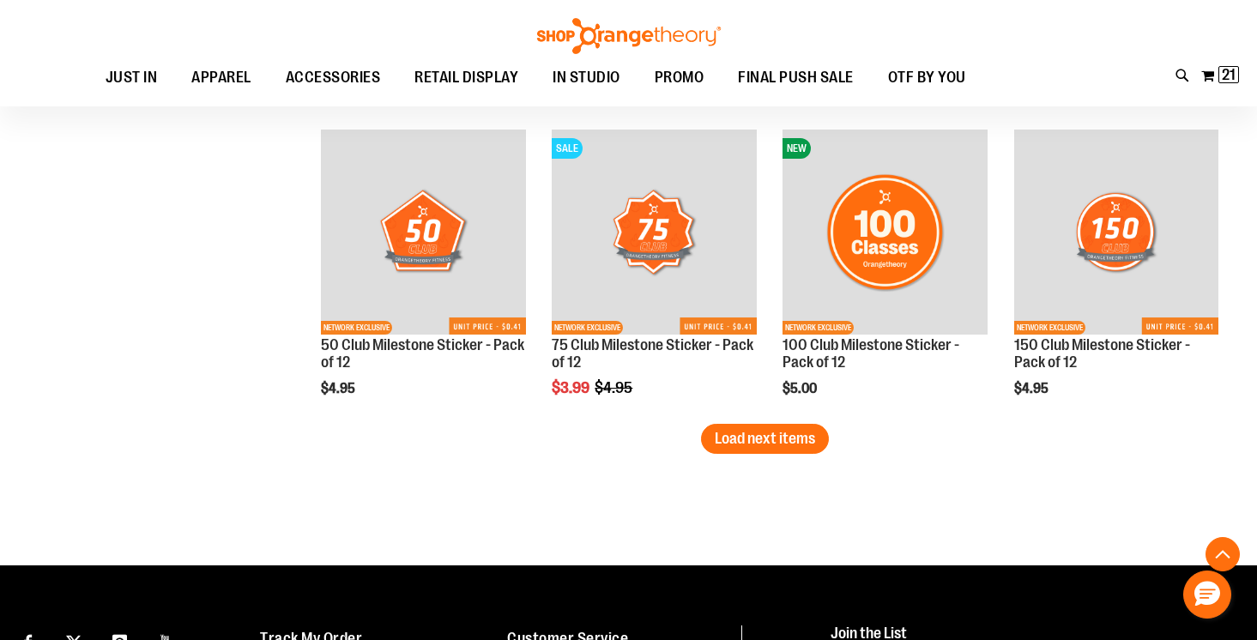
scroll to position [3520, 0]
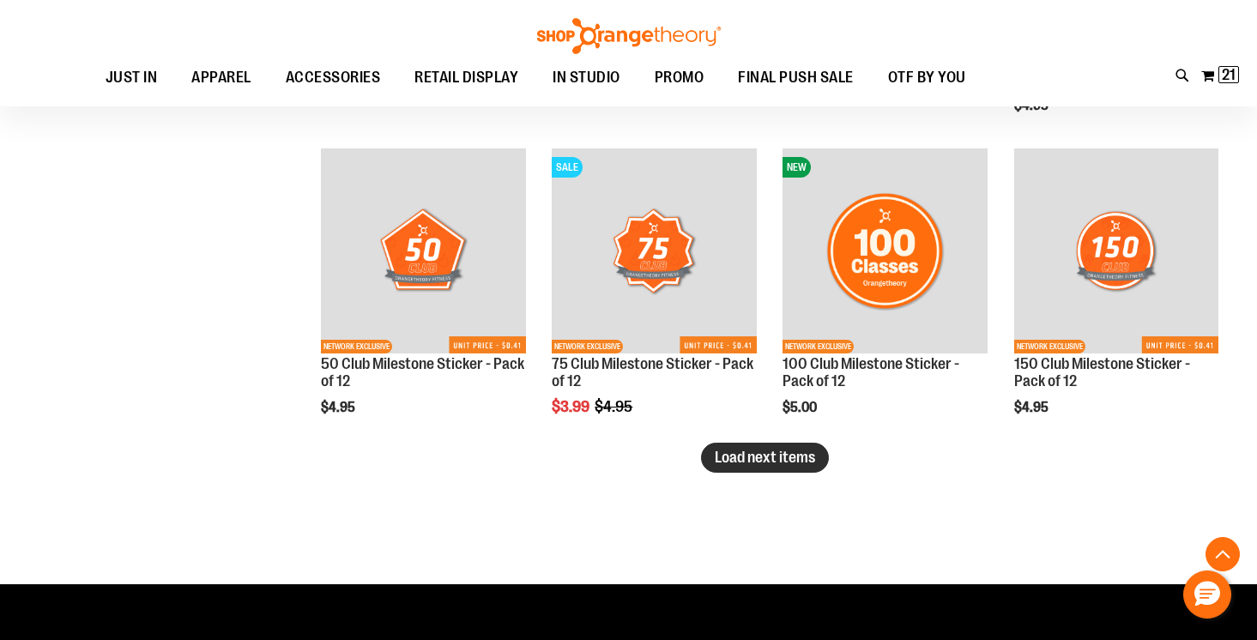
click at [763, 464] on span "Load next items" at bounding box center [765, 457] width 100 height 17
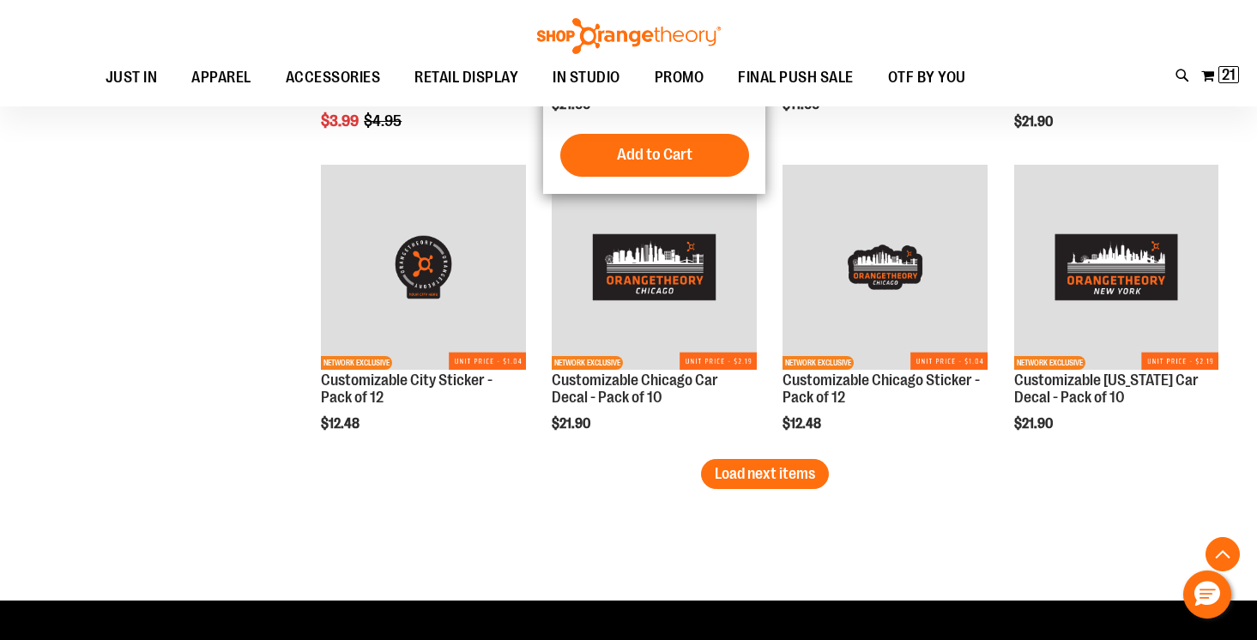
scroll to position [4440, 0]
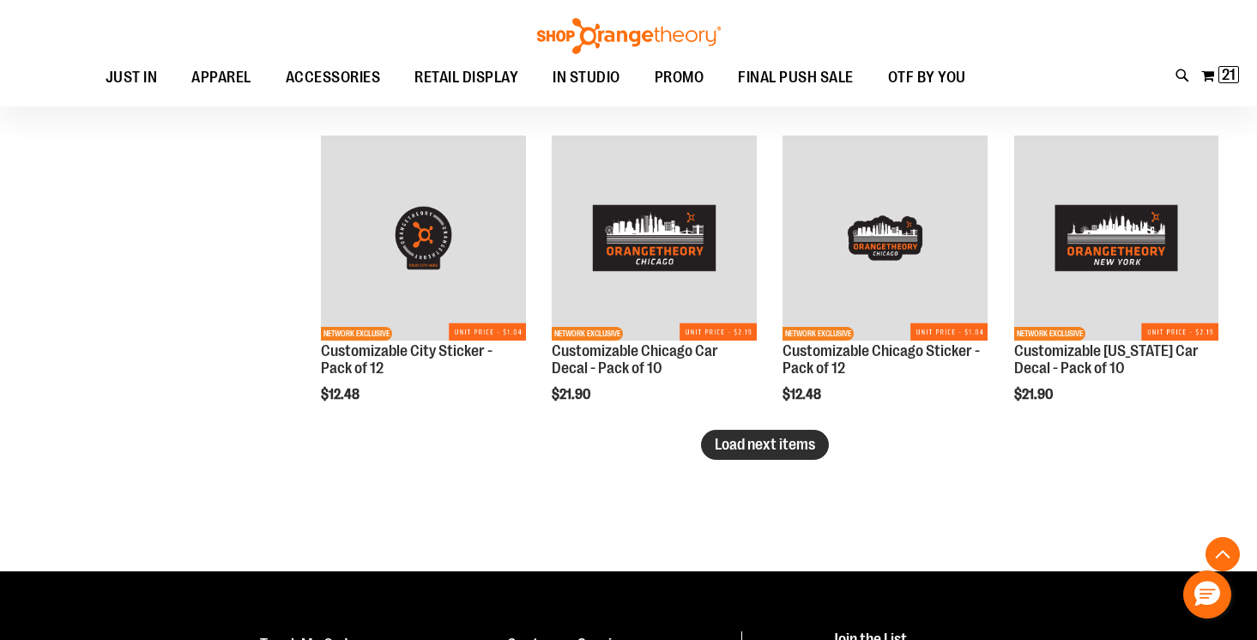
click at [770, 444] on span "Load next items" at bounding box center [765, 444] width 100 height 17
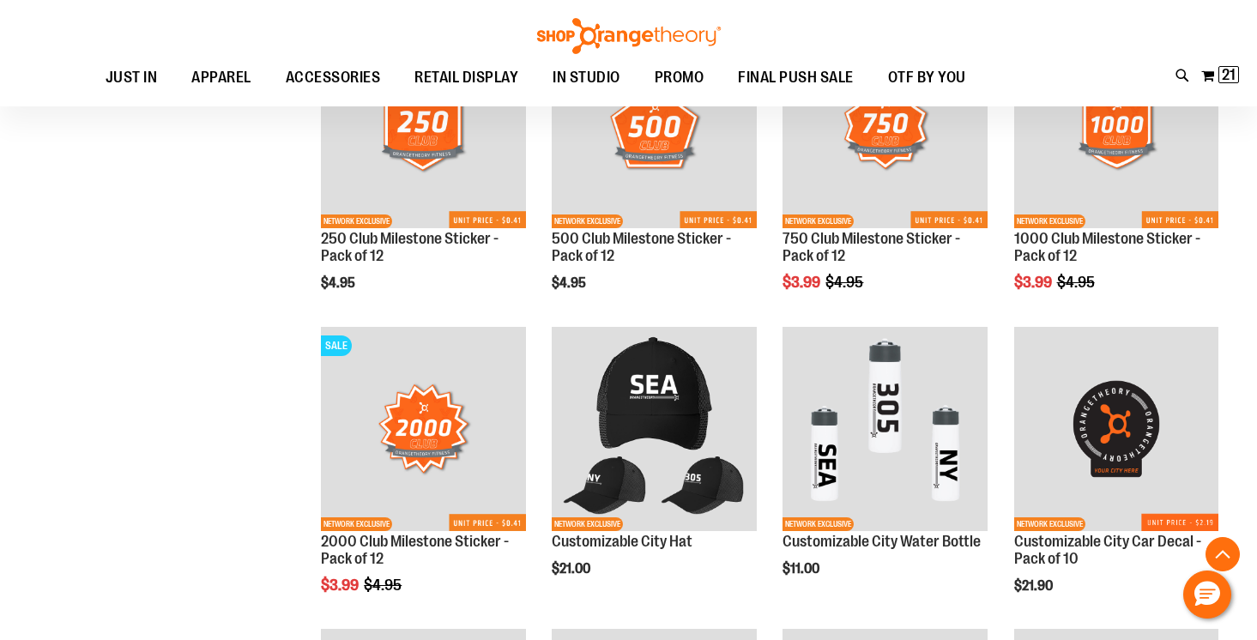
scroll to position [3954, 0]
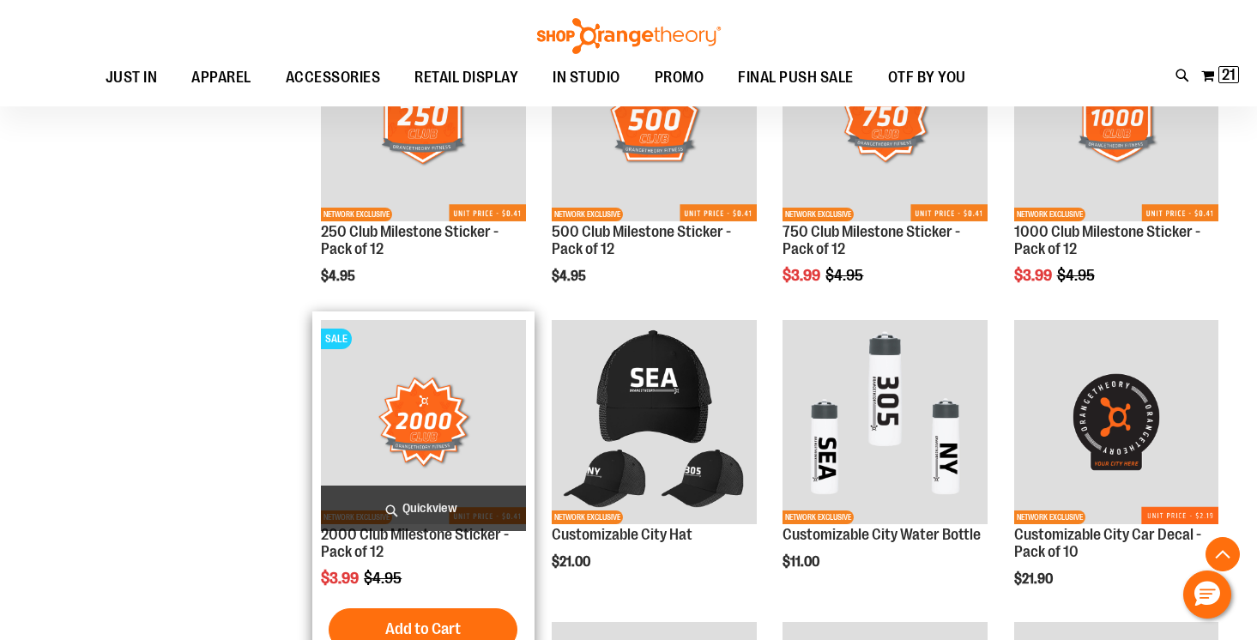
click at [450, 497] on span "Quickview" at bounding box center [423, 508] width 204 height 45
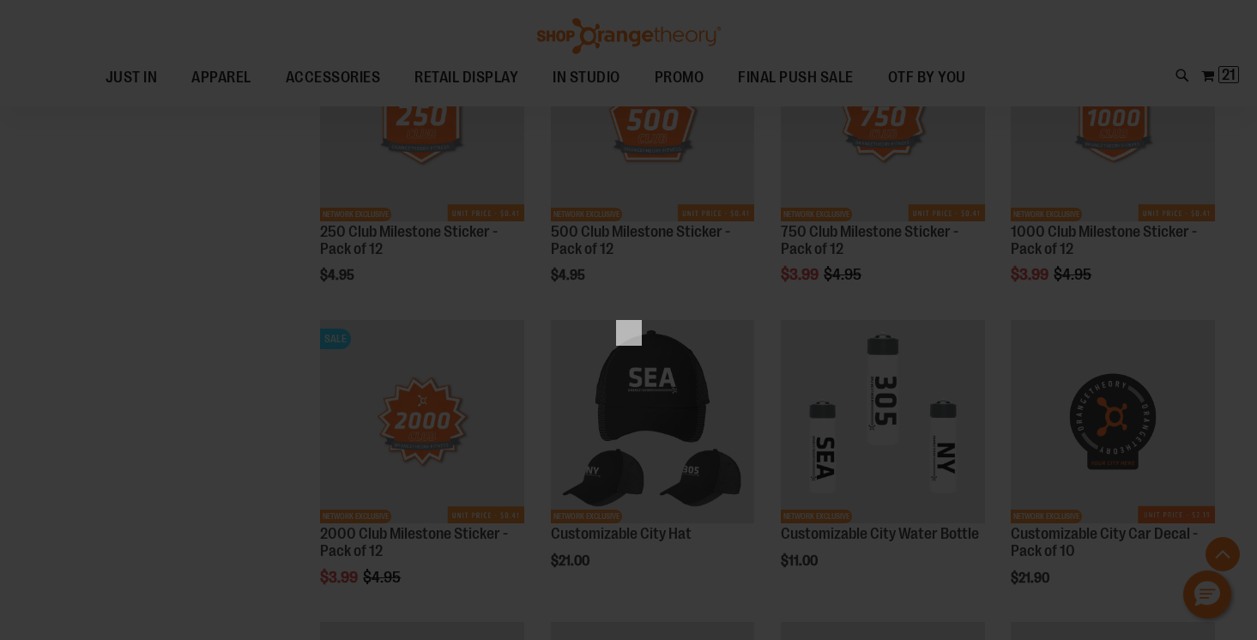
scroll to position [0, 0]
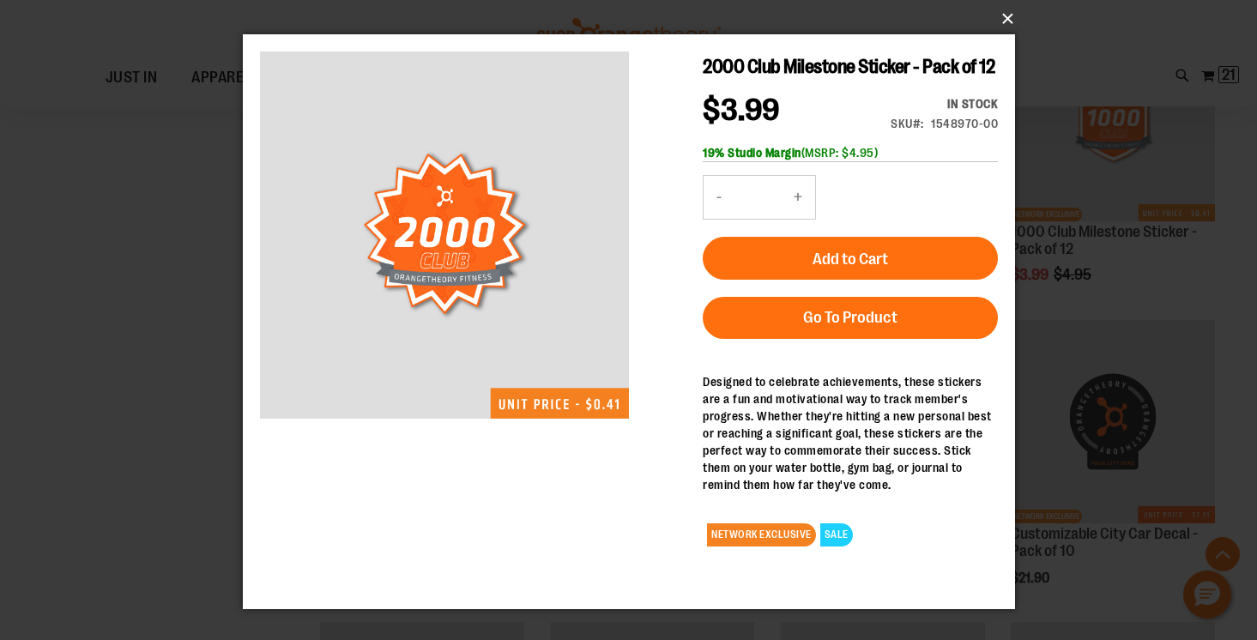
click at [1008, 19] on button "×" at bounding box center [634, 19] width 772 height 38
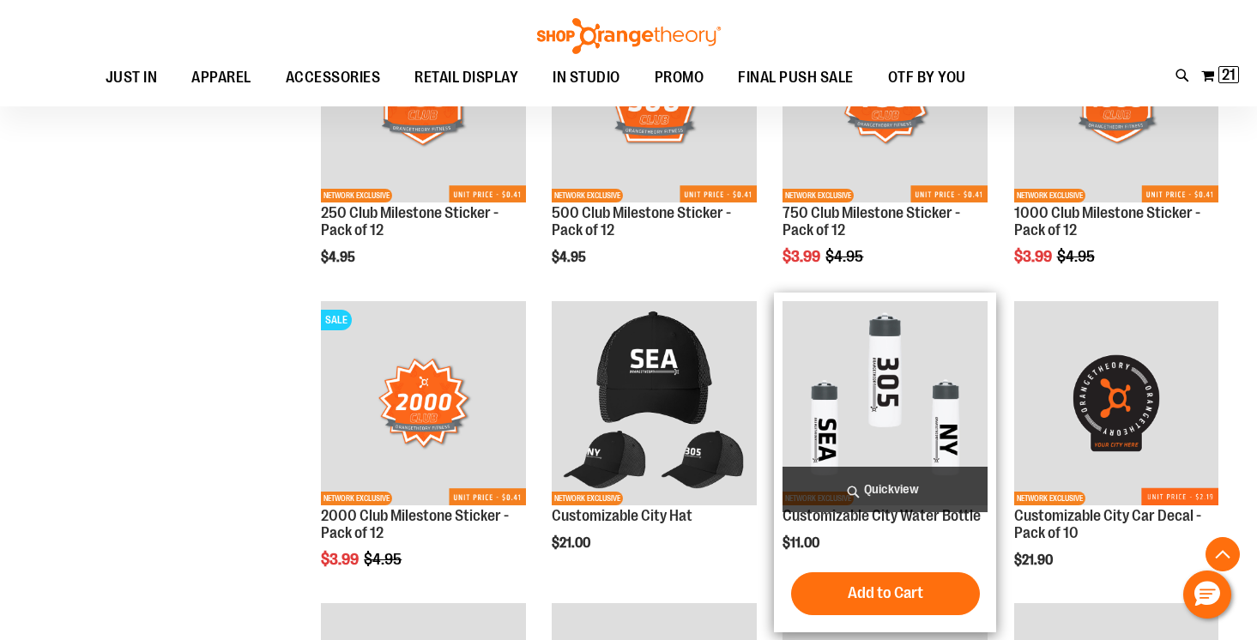
scroll to position [3977, 0]
